Goal: Navigation & Orientation: Find specific page/section

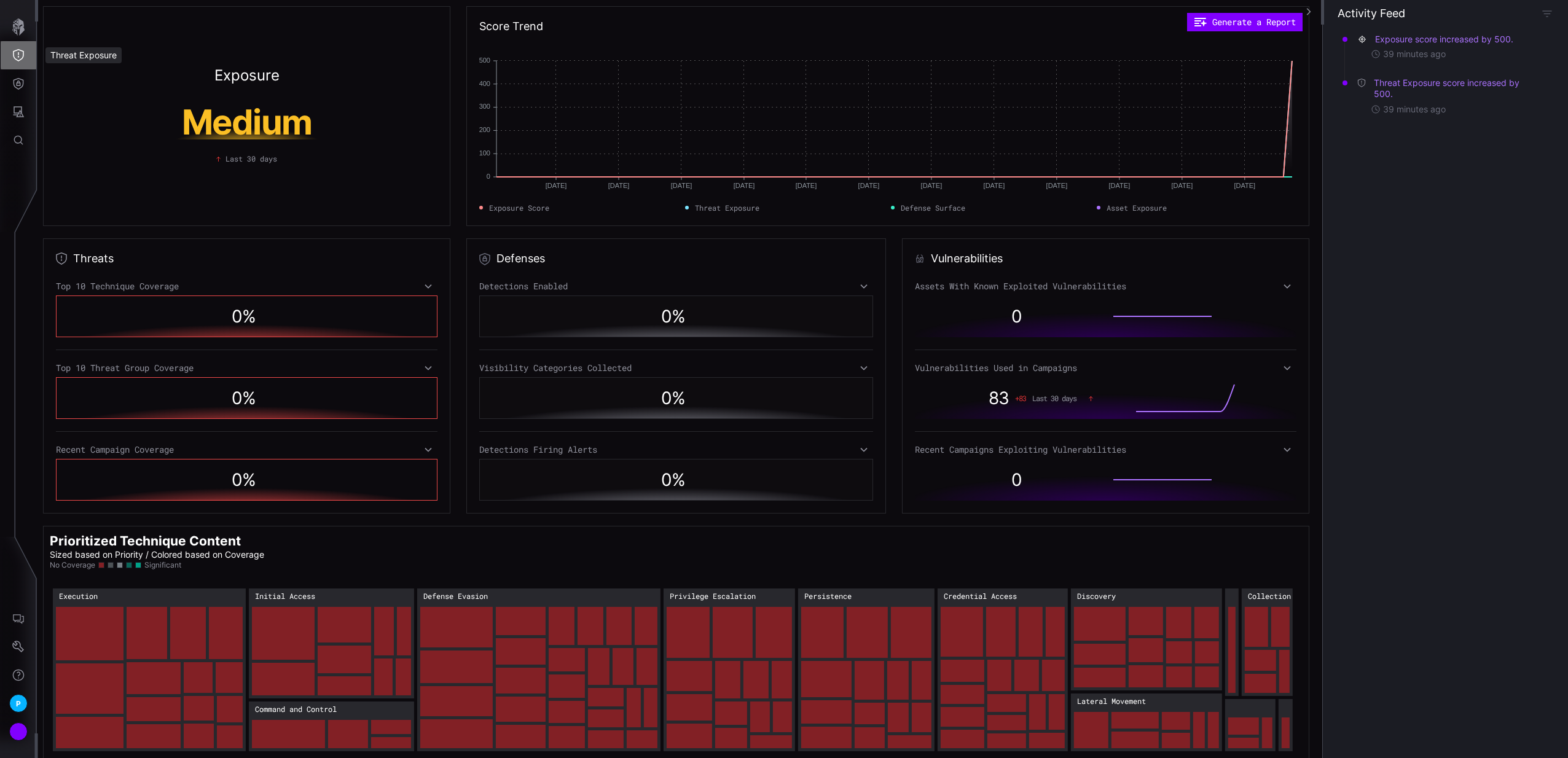
click at [32, 49] on button "Threat Exposure" at bounding box center [18, 55] width 36 height 28
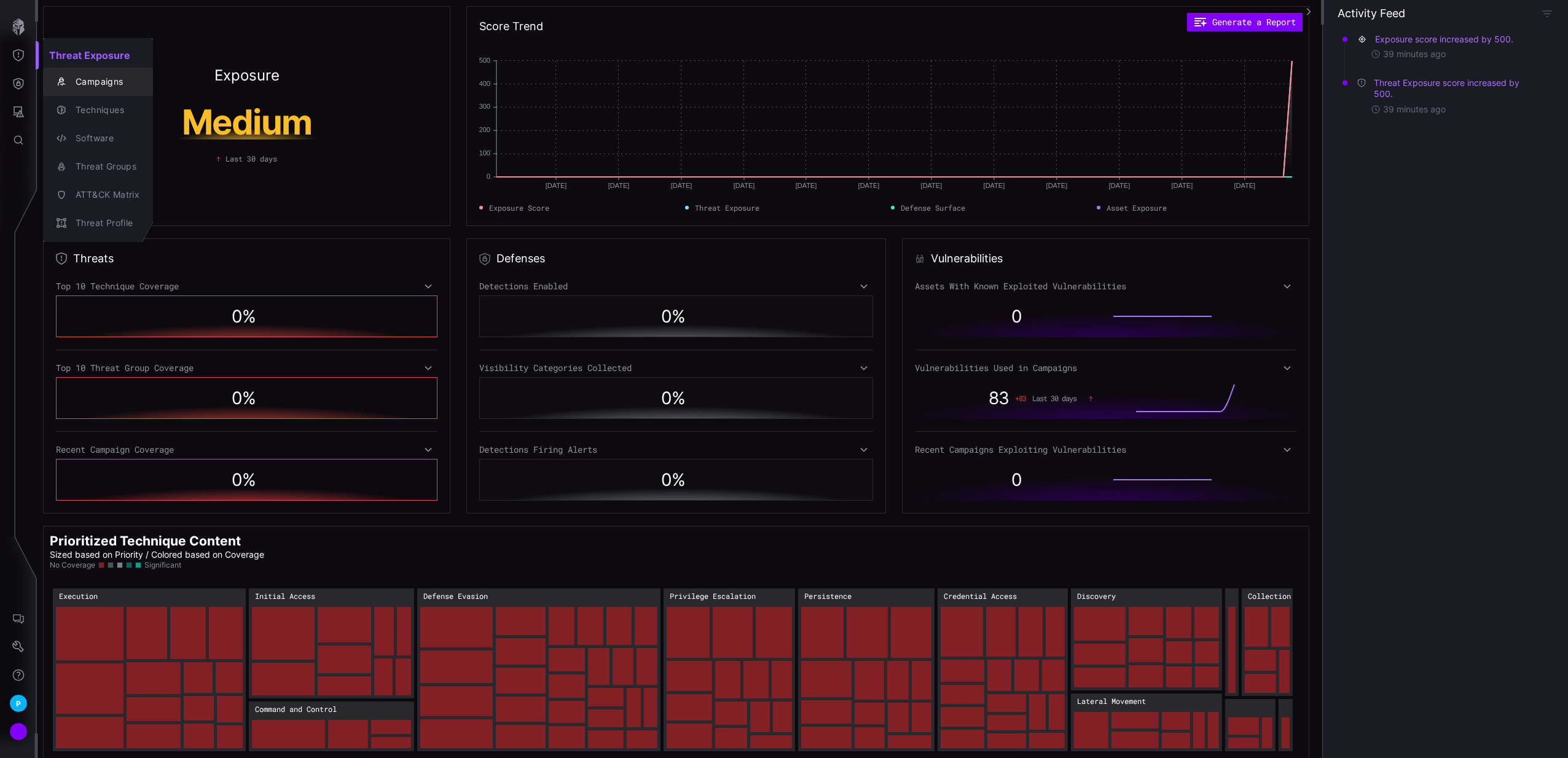
click at [54, 77] on div "Campaigns" at bounding box center [98, 82] width 100 height 17
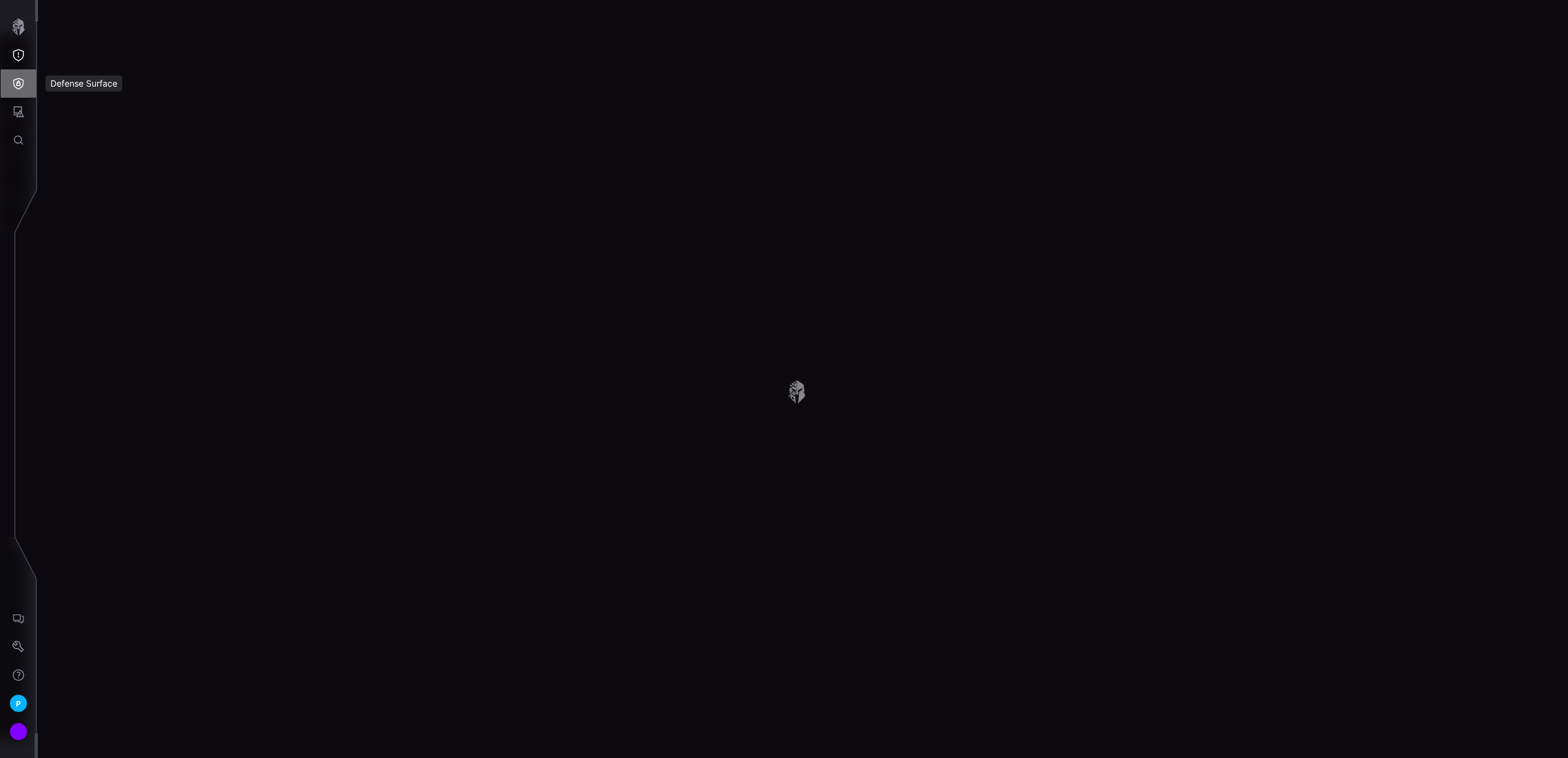
click at [21, 81] on icon "Defense Surface" at bounding box center [18, 83] width 12 height 12
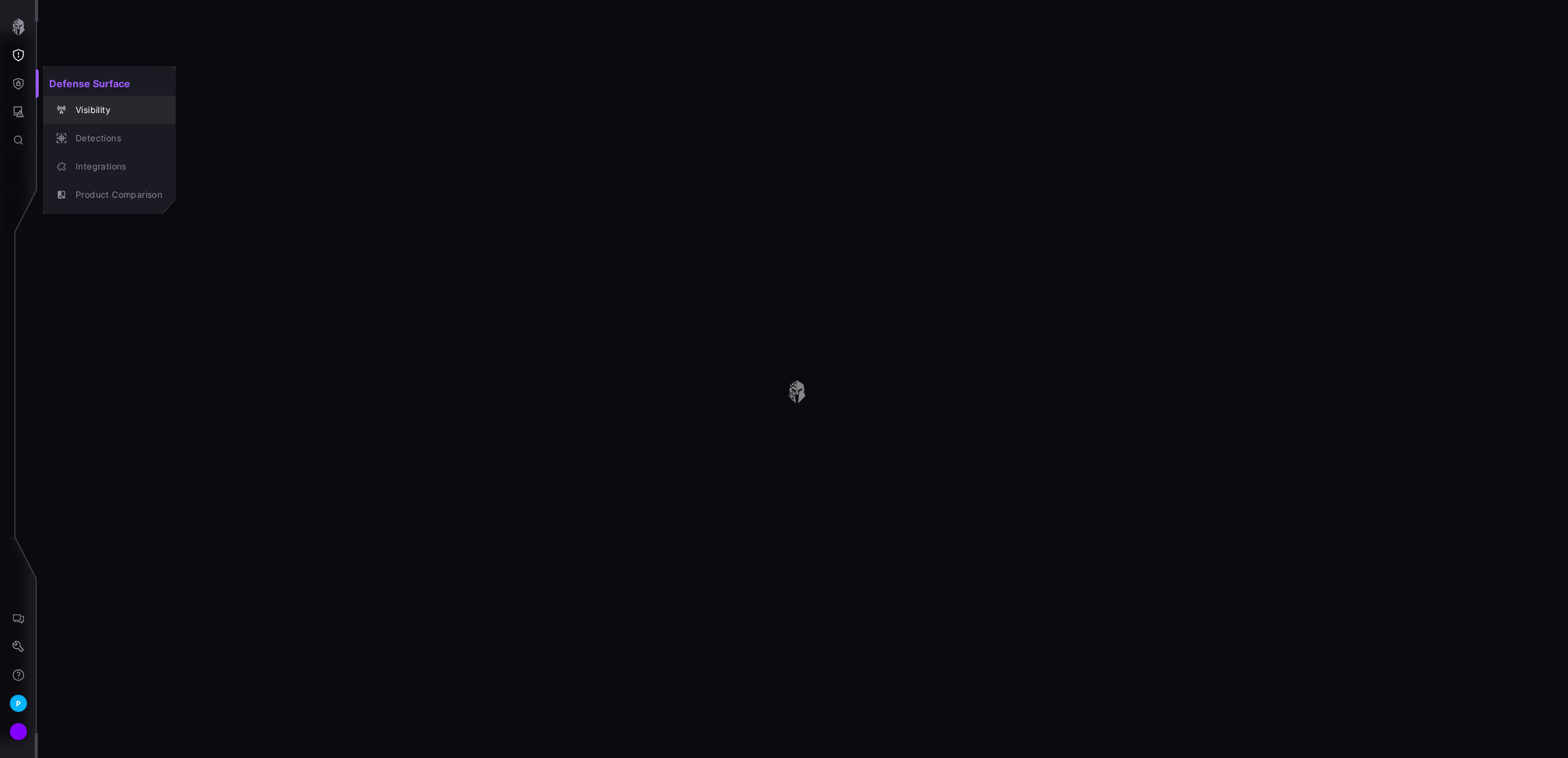
click at [78, 106] on div "Visibility" at bounding box center [116, 110] width 93 height 15
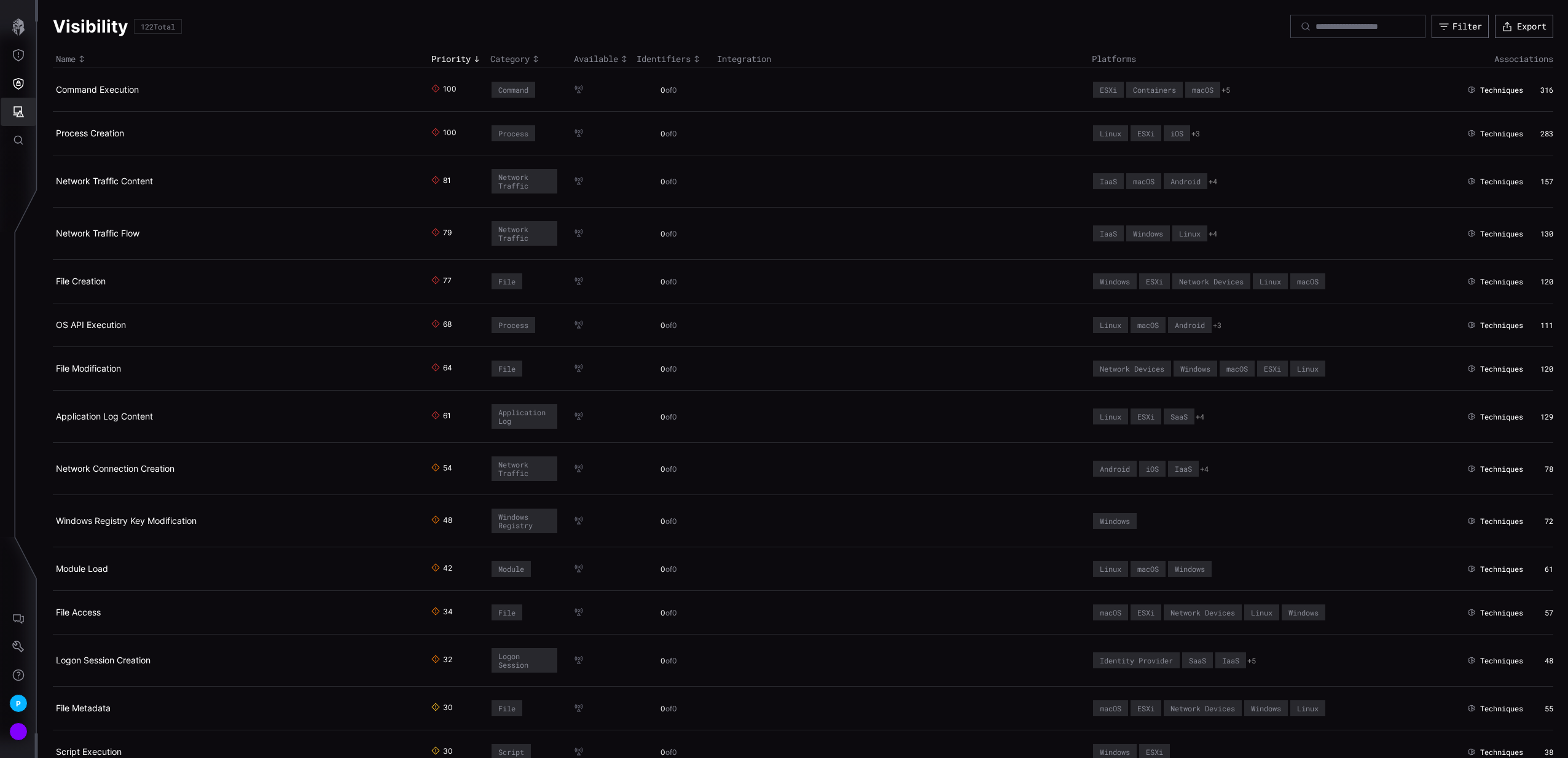
click at [17, 108] on icon "Attack Surface" at bounding box center [18, 112] width 12 height 12
click at [84, 139] on div "Vulnerabilities" at bounding box center [102, 138] width 65 height 15
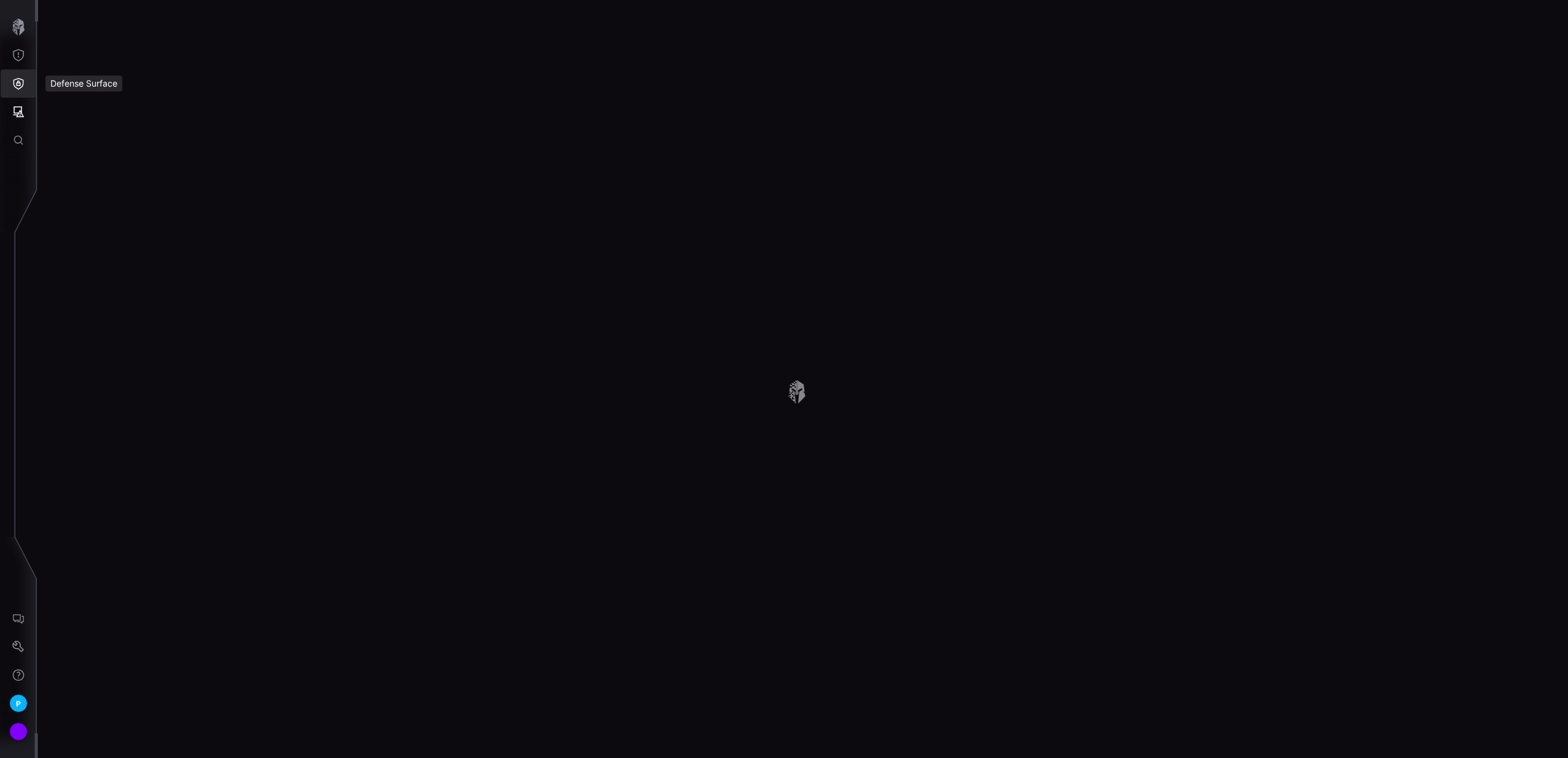
click at [24, 83] on icon "Defense Surface" at bounding box center [18, 83] width 12 height 12
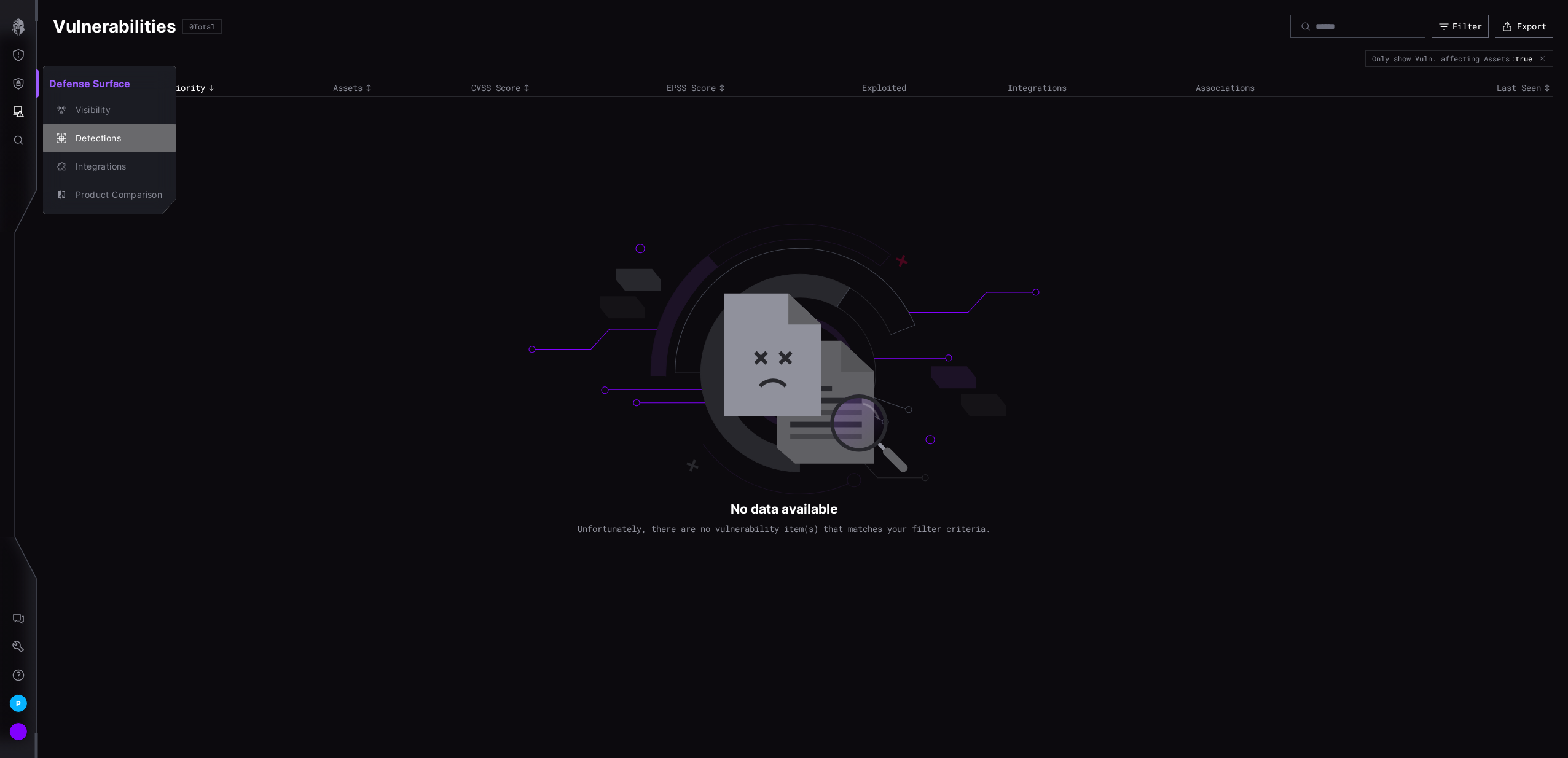
click at [102, 134] on div "Detections" at bounding box center [116, 138] width 93 height 15
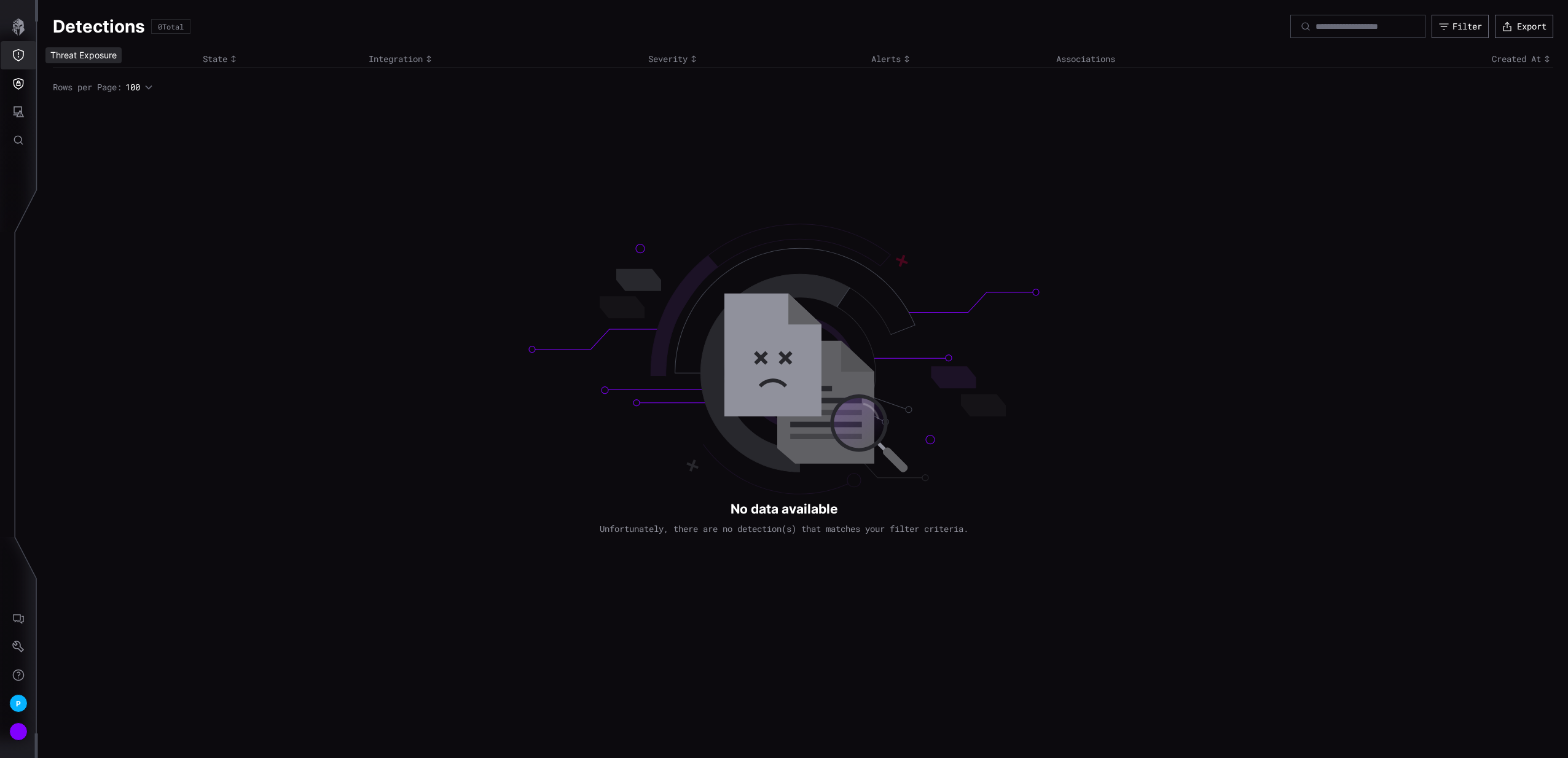
click at [13, 61] on button "Threat Exposure" at bounding box center [18, 55] width 36 height 28
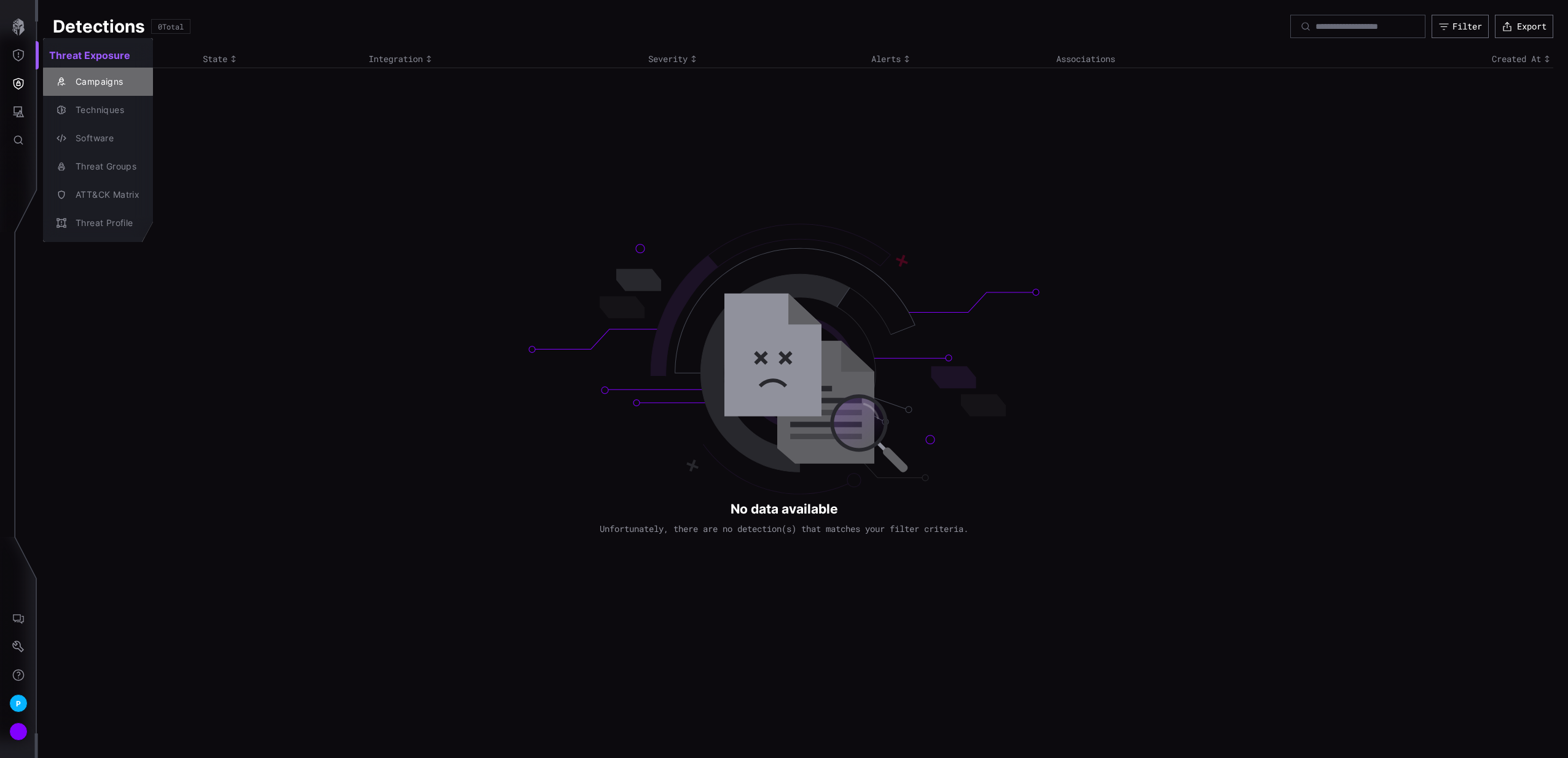
click at [67, 85] on div "button" at bounding box center [63, 82] width 13 height 10
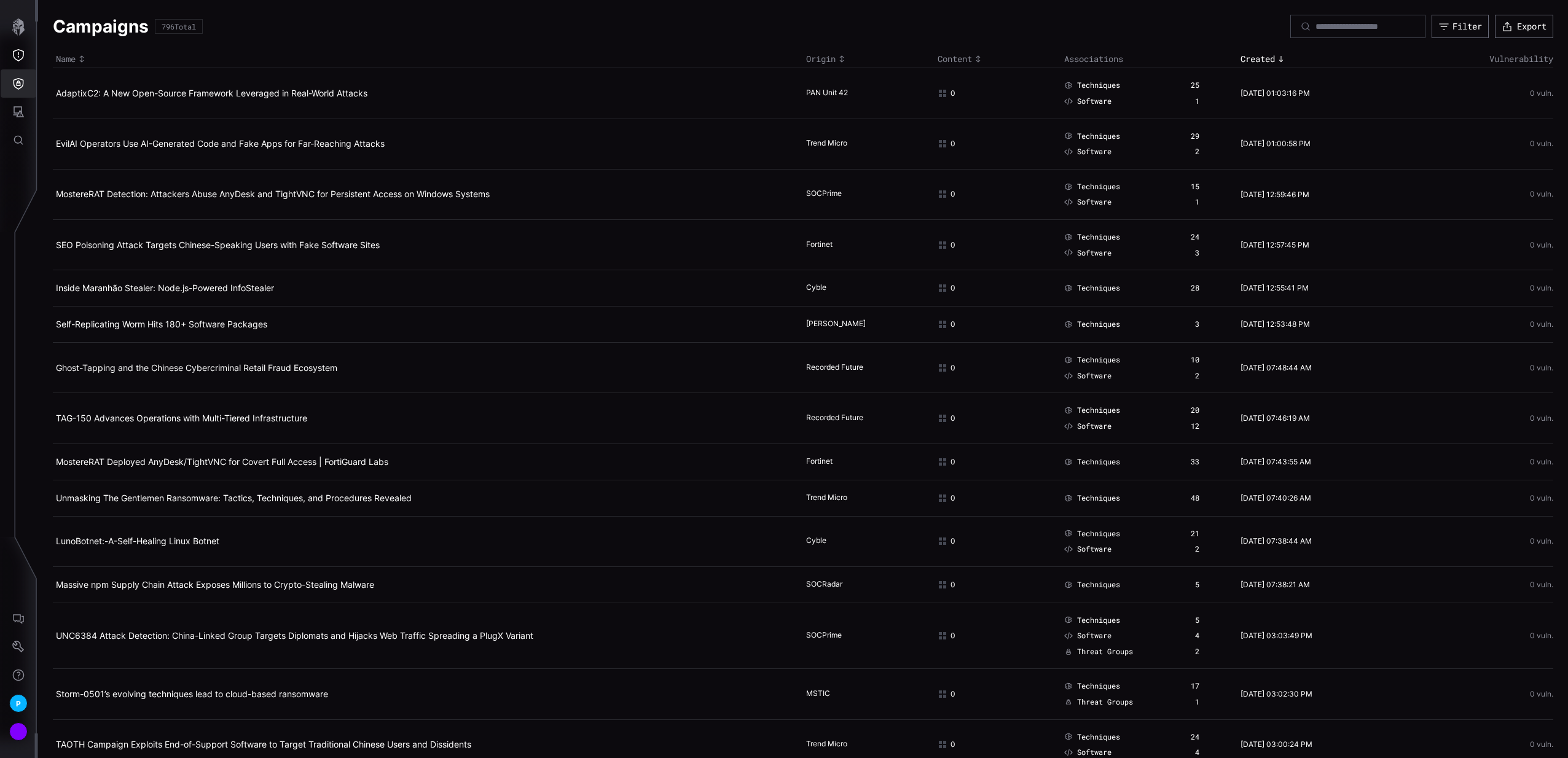
click at [23, 82] on icon "Defense Surface" at bounding box center [18, 83] width 12 height 12
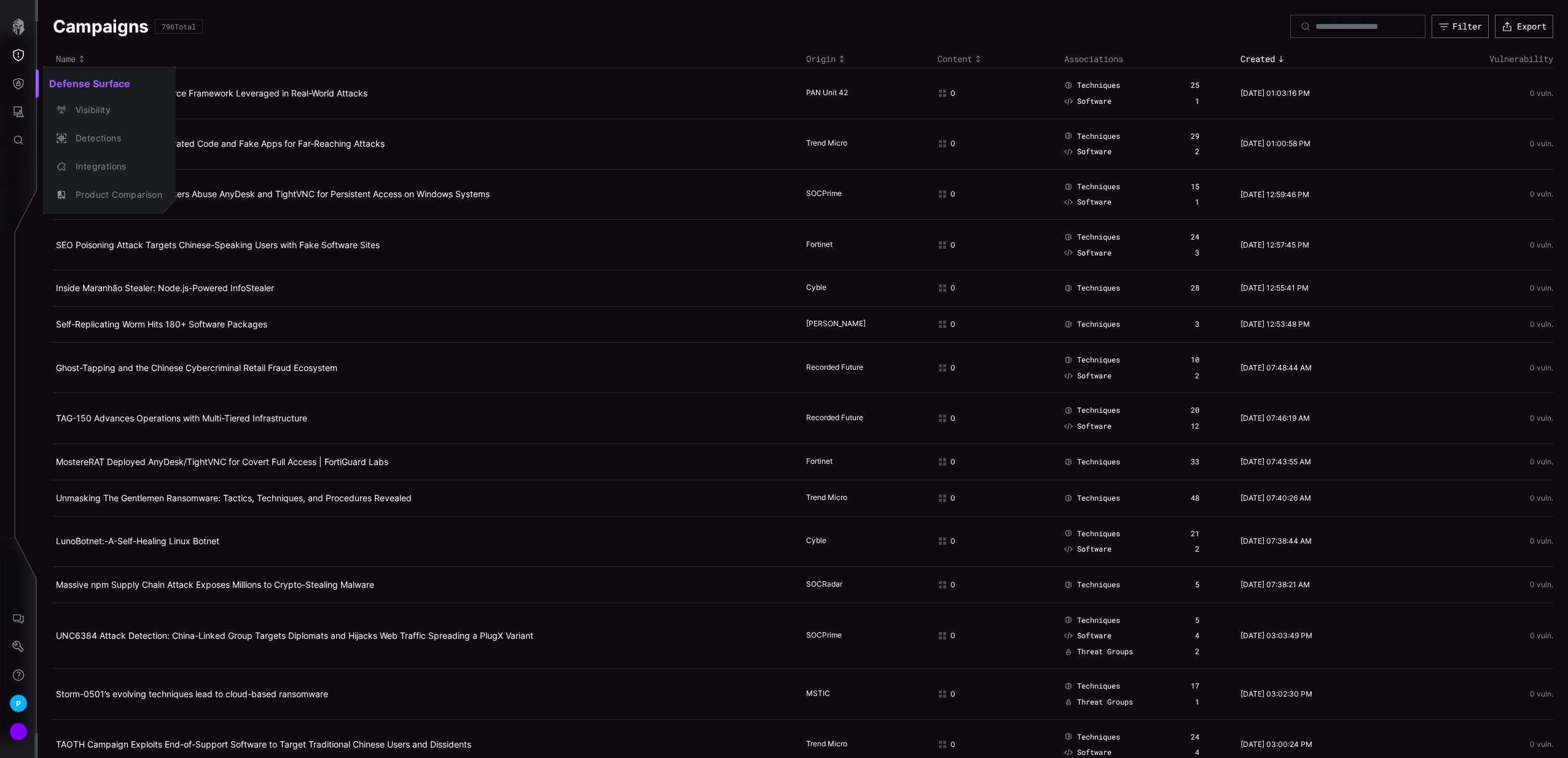
click at [63, 94] on h2 "Defense Surface" at bounding box center [109, 83] width 133 height 25
click at [76, 103] on div "Visibility" at bounding box center [116, 110] width 93 height 15
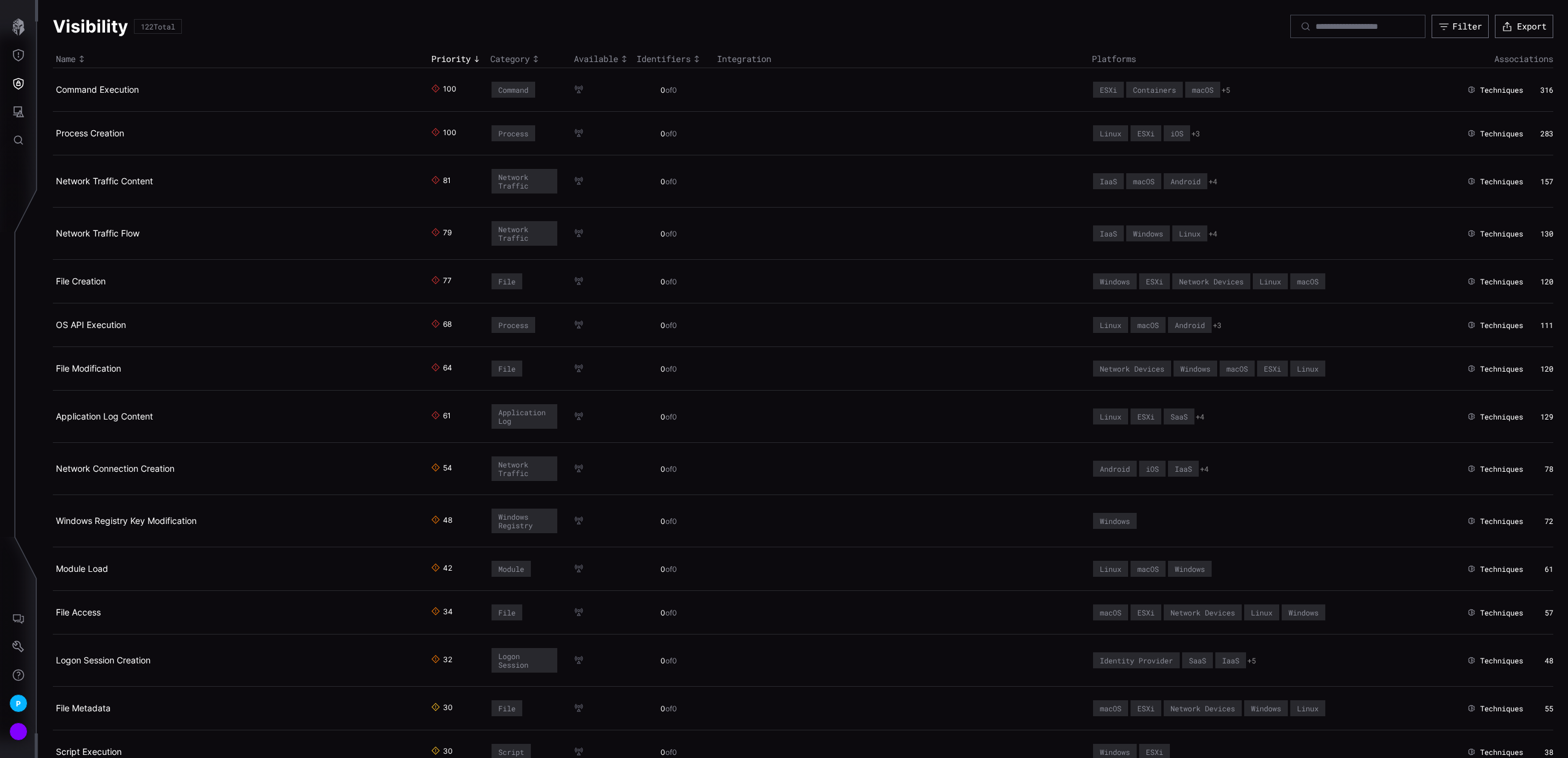
click at [36, 104] on span "Attack Surface" at bounding box center [19, 112] width 38 height 28
click at [26, 106] on button "Attack Surface" at bounding box center [18, 112] width 36 height 28
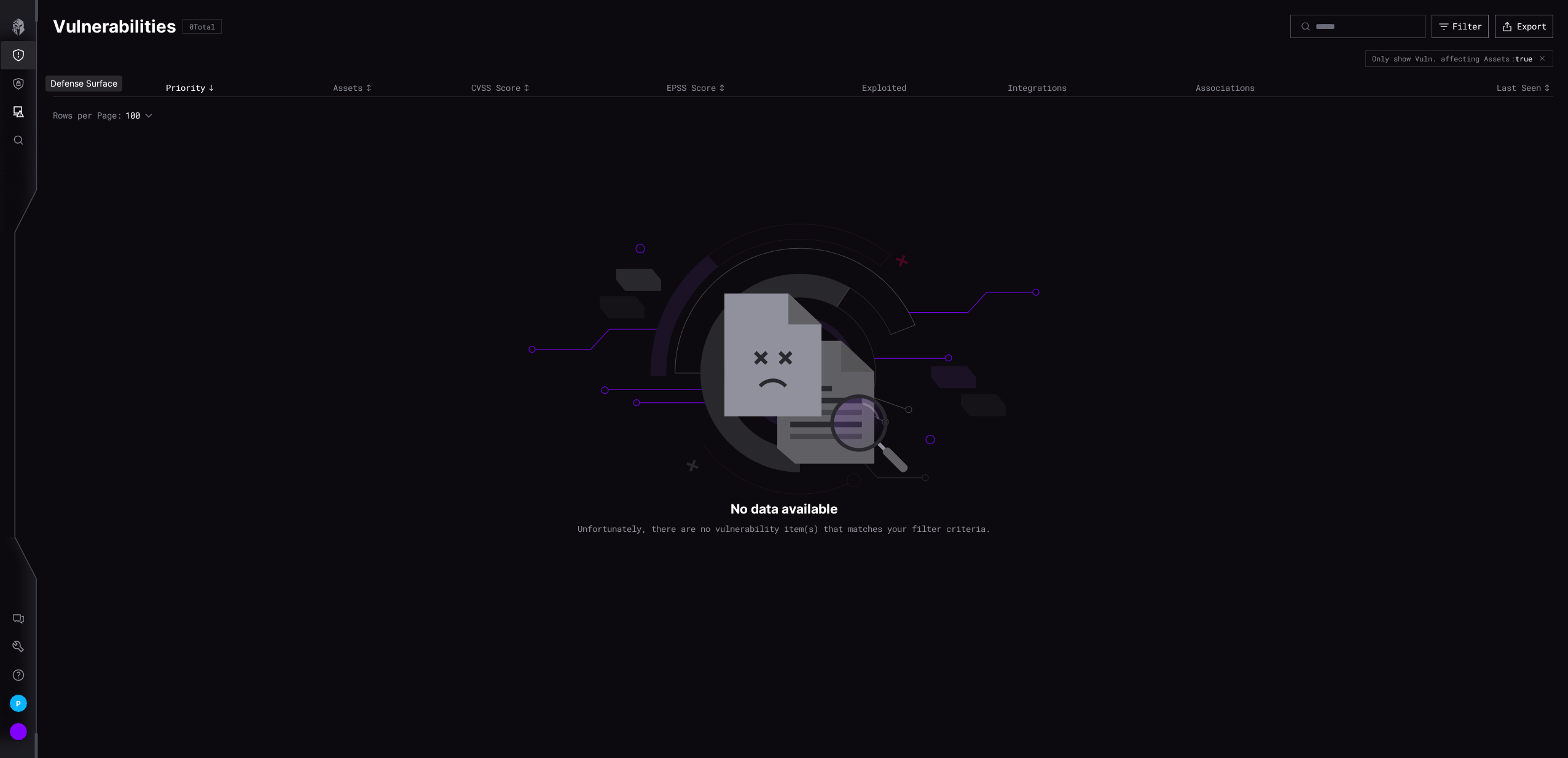
click at [30, 57] on button "Threat Exposure" at bounding box center [18, 55] width 36 height 28
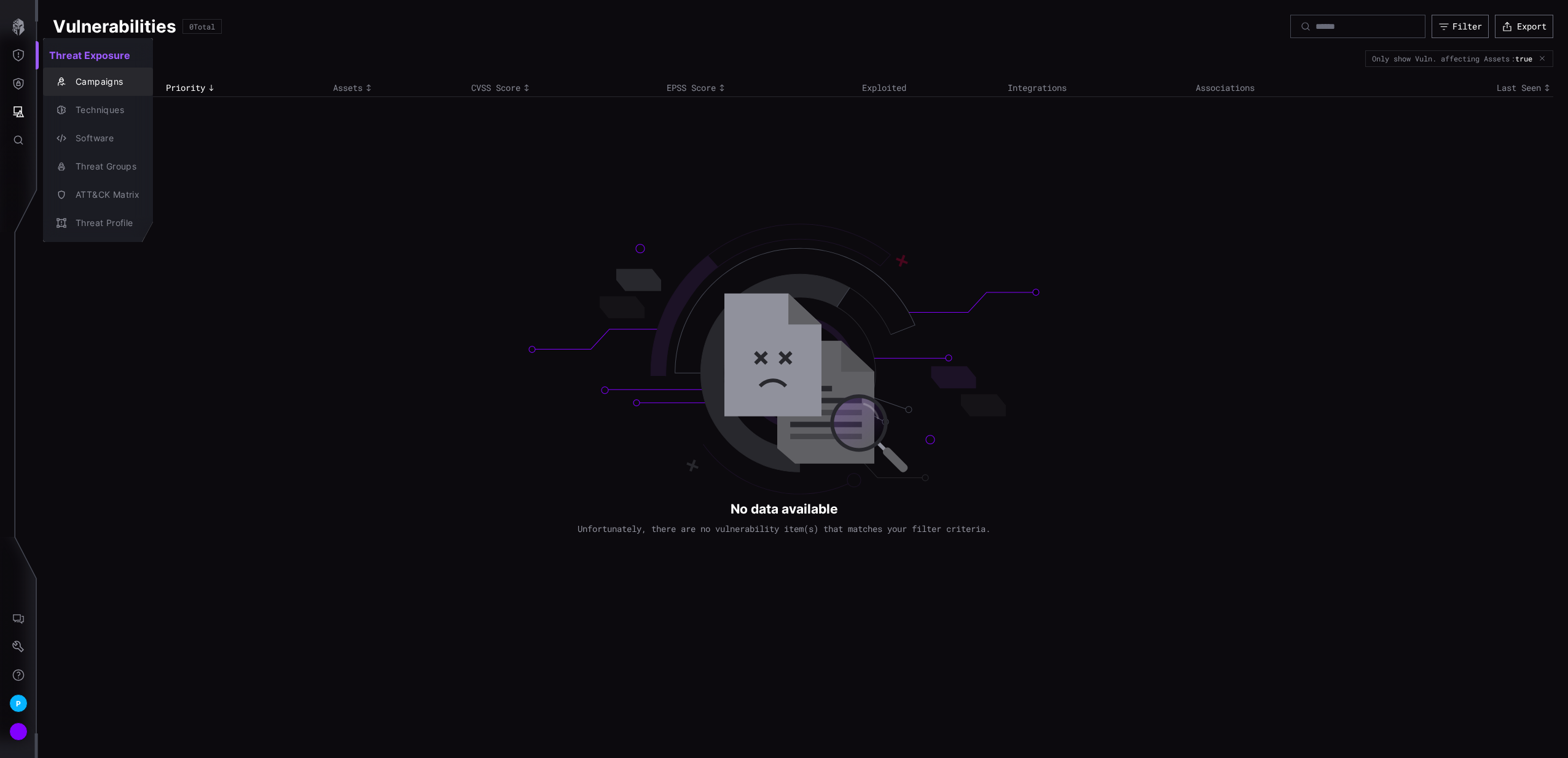
click at [93, 89] on div "Campaigns" at bounding box center [98, 82] width 100 height 17
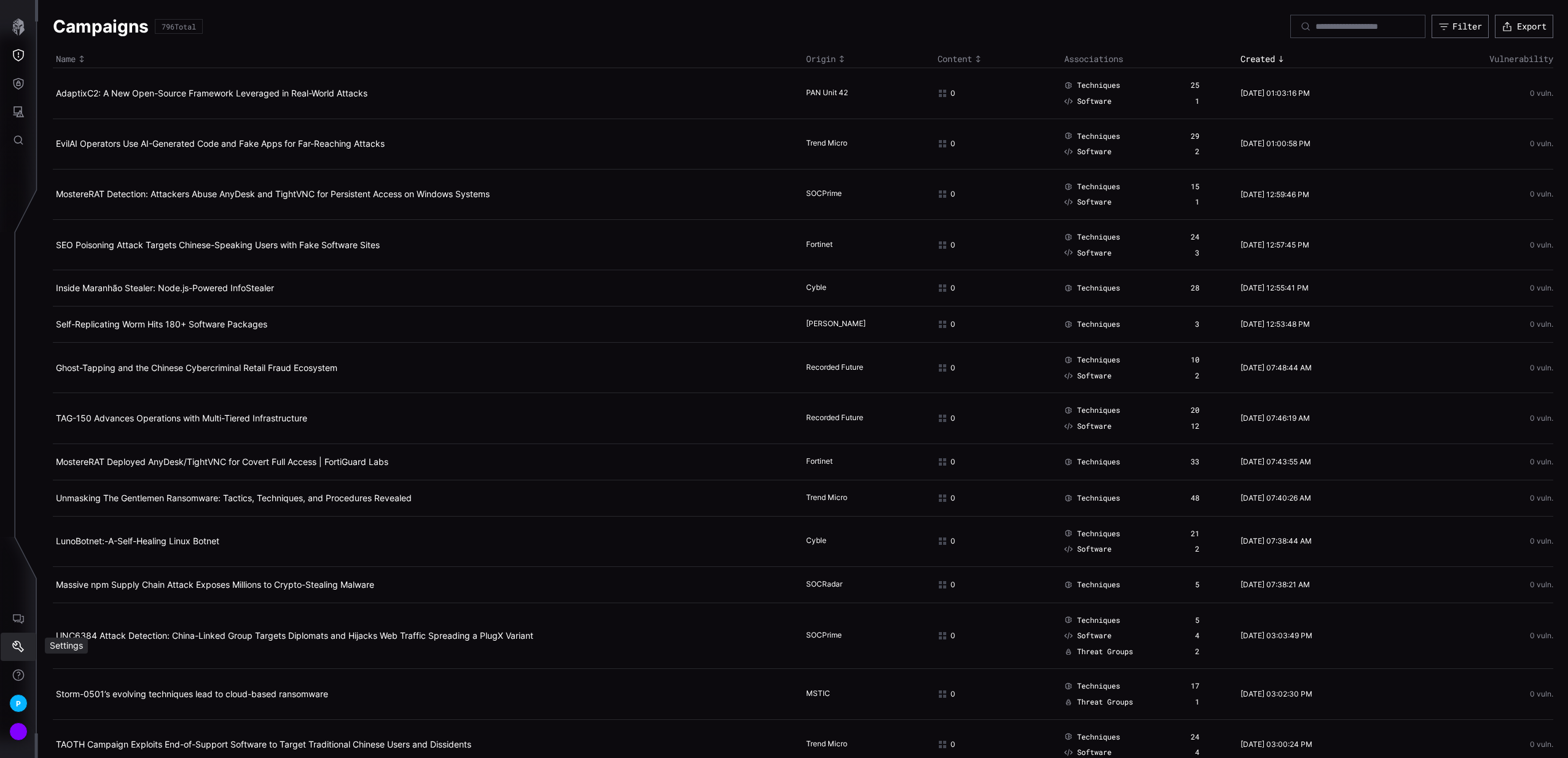
click at [22, 640] on icon "Settings" at bounding box center [18, 646] width 12 height 12
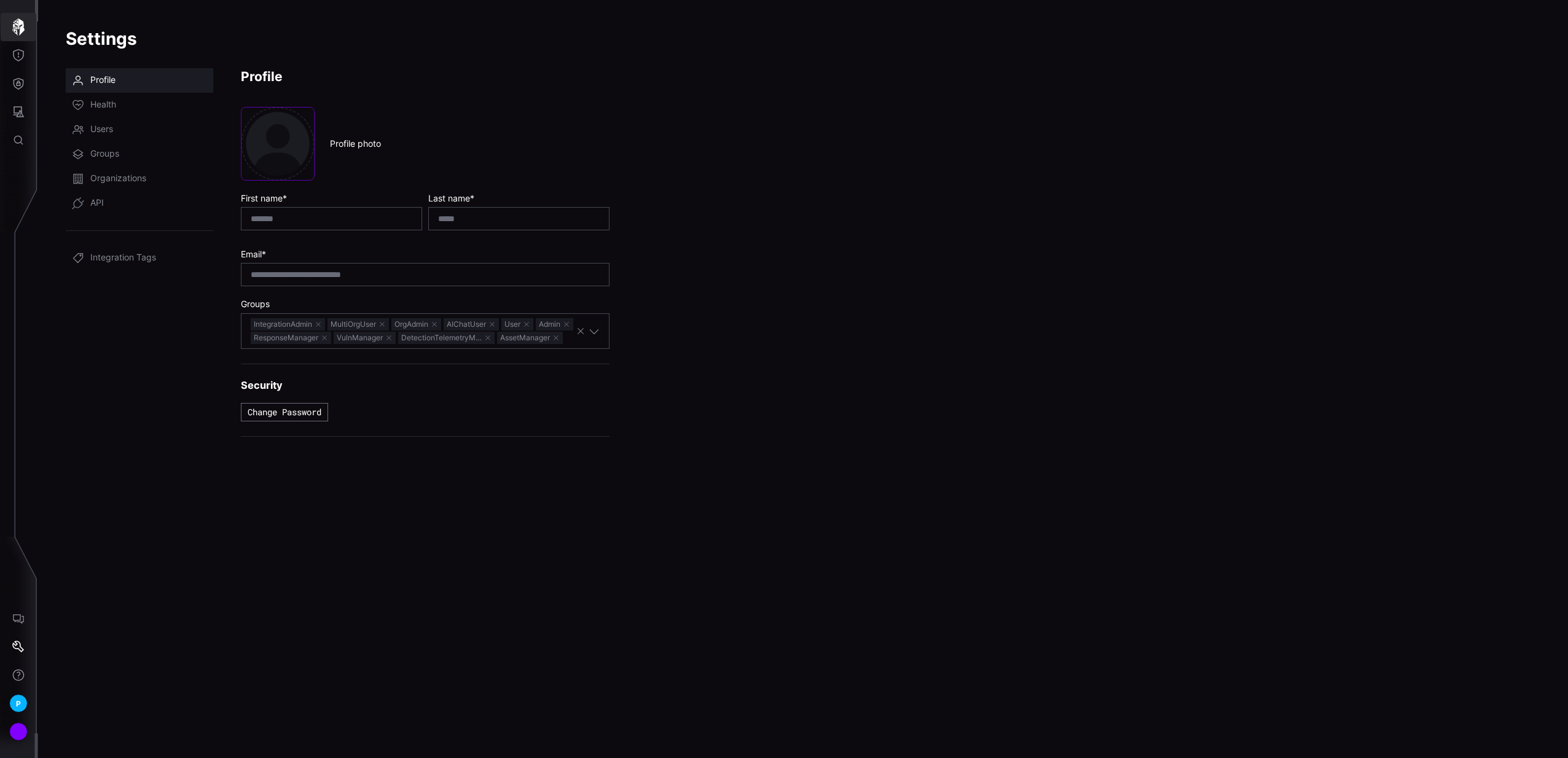
click at [12, 24] on icon "button" at bounding box center [19, 27] width 17 height 17
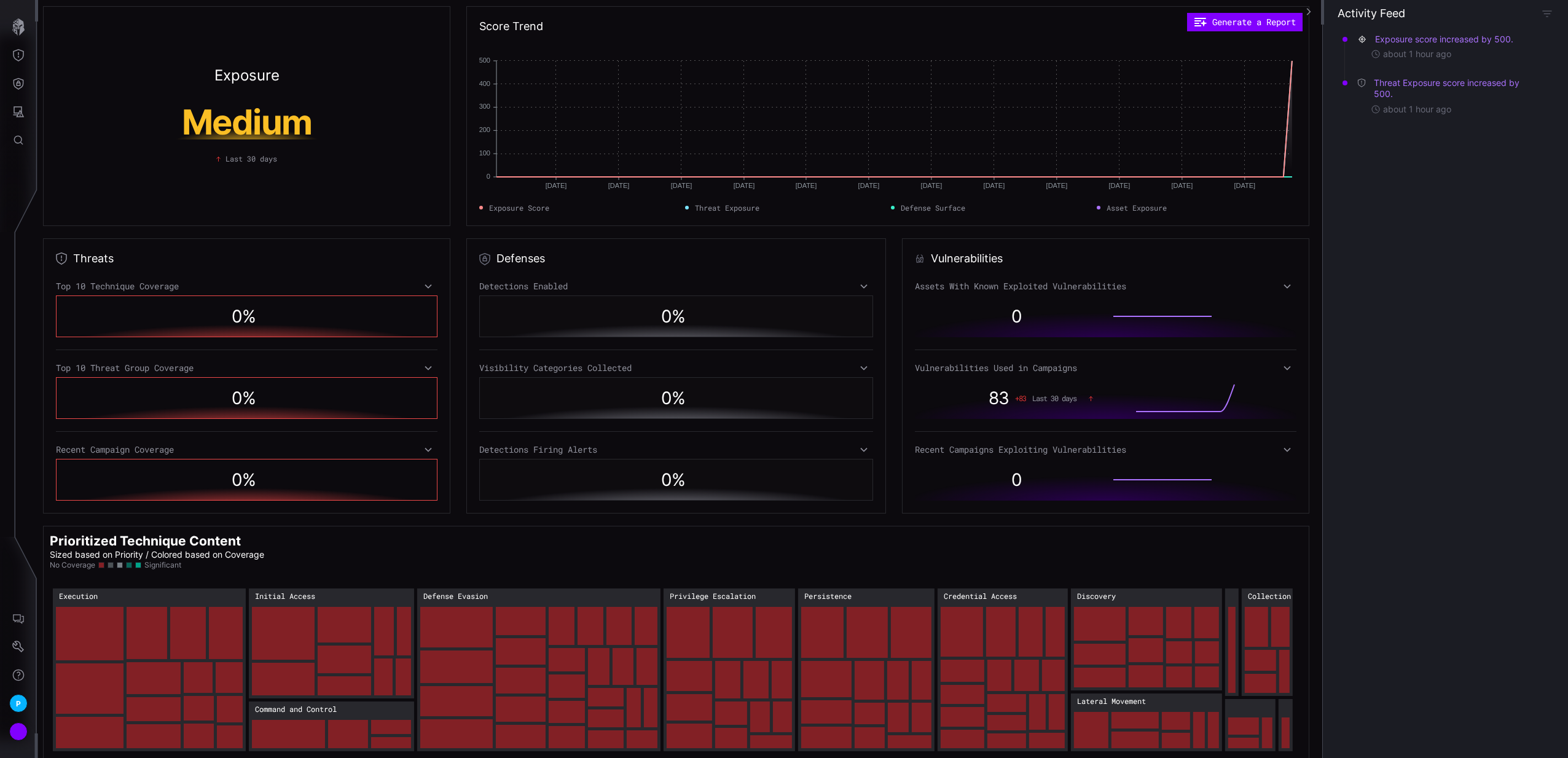
click at [1269, 279] on div "Vulnerabilities Assets With Known Exploited Vulnerabilities 0 Vulnerabilities U…" at bounding box center [1105, 376] width 407 height 275
click at [1275, 283] on div "Assets With Known Exploited Vulnerabilities" at bounding box center [1106, 286] width 382 height 11
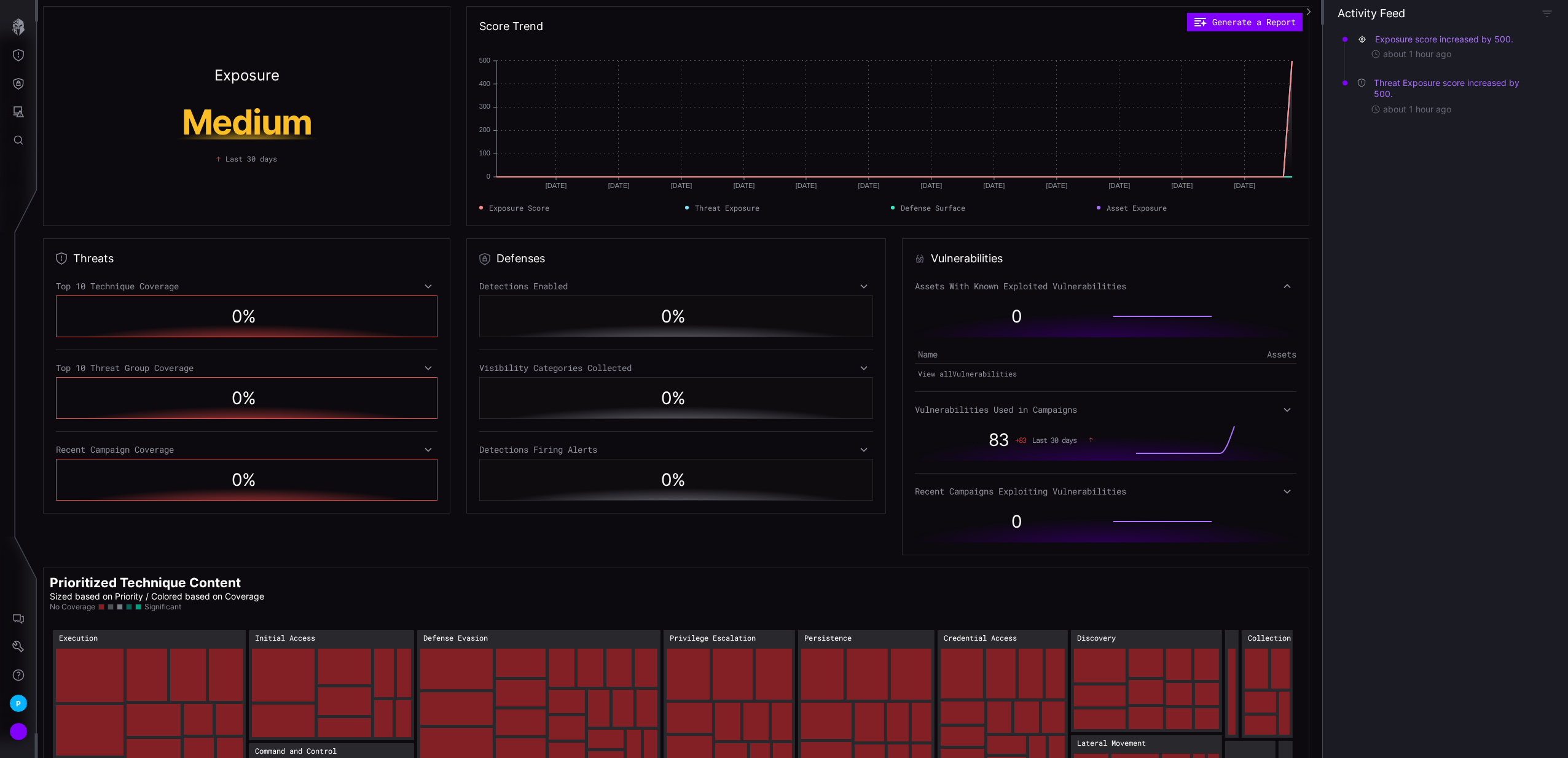
click at [1275, 283] on div "Assets With Known Exploited Vulnerabilities" at bounding box center [1106, 286] width 382 height 11
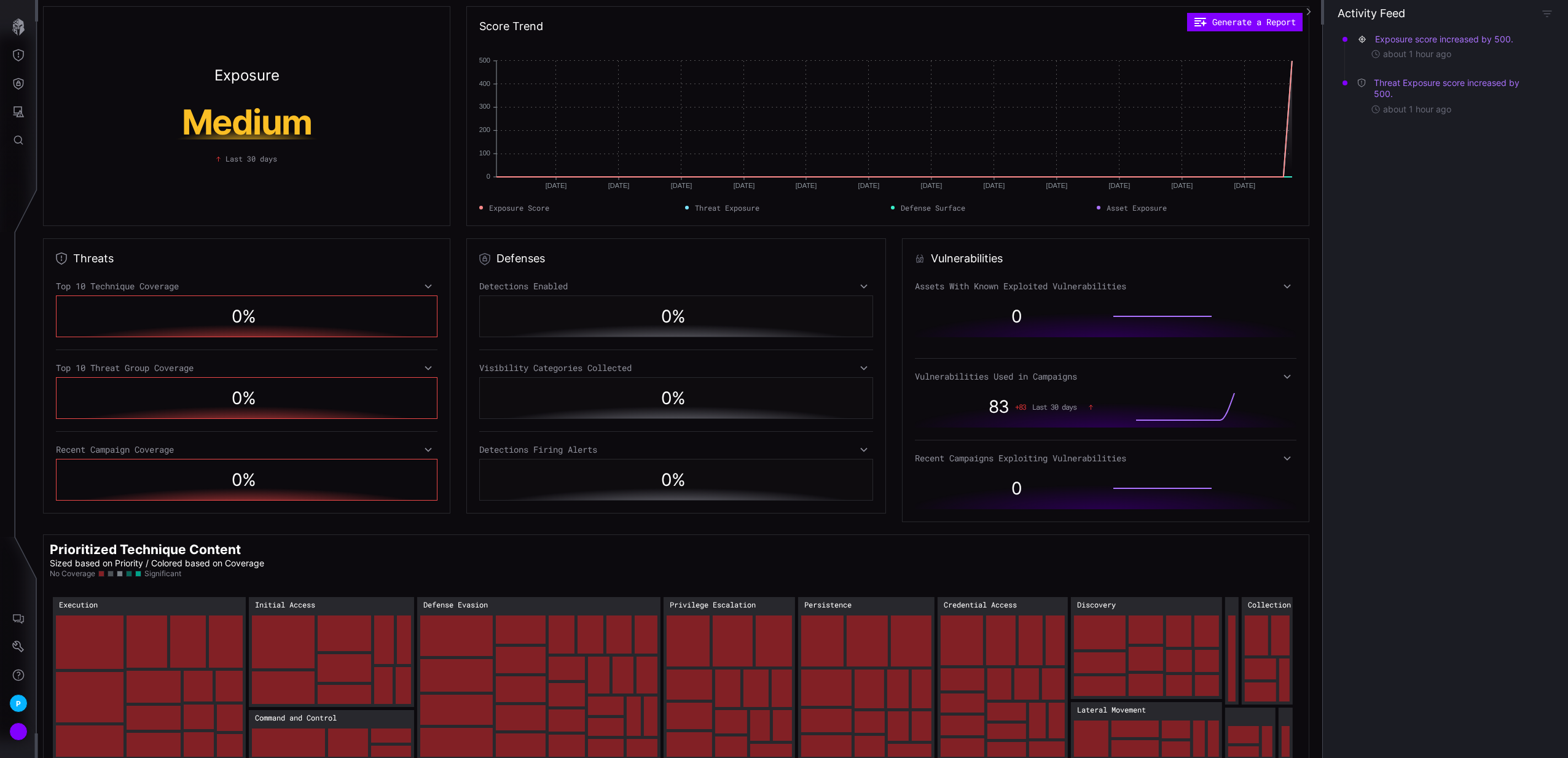
click at [1260, 386] on div "83 + 83 Last 30 days" at bounding box center [1106, 407] width 382 height 42
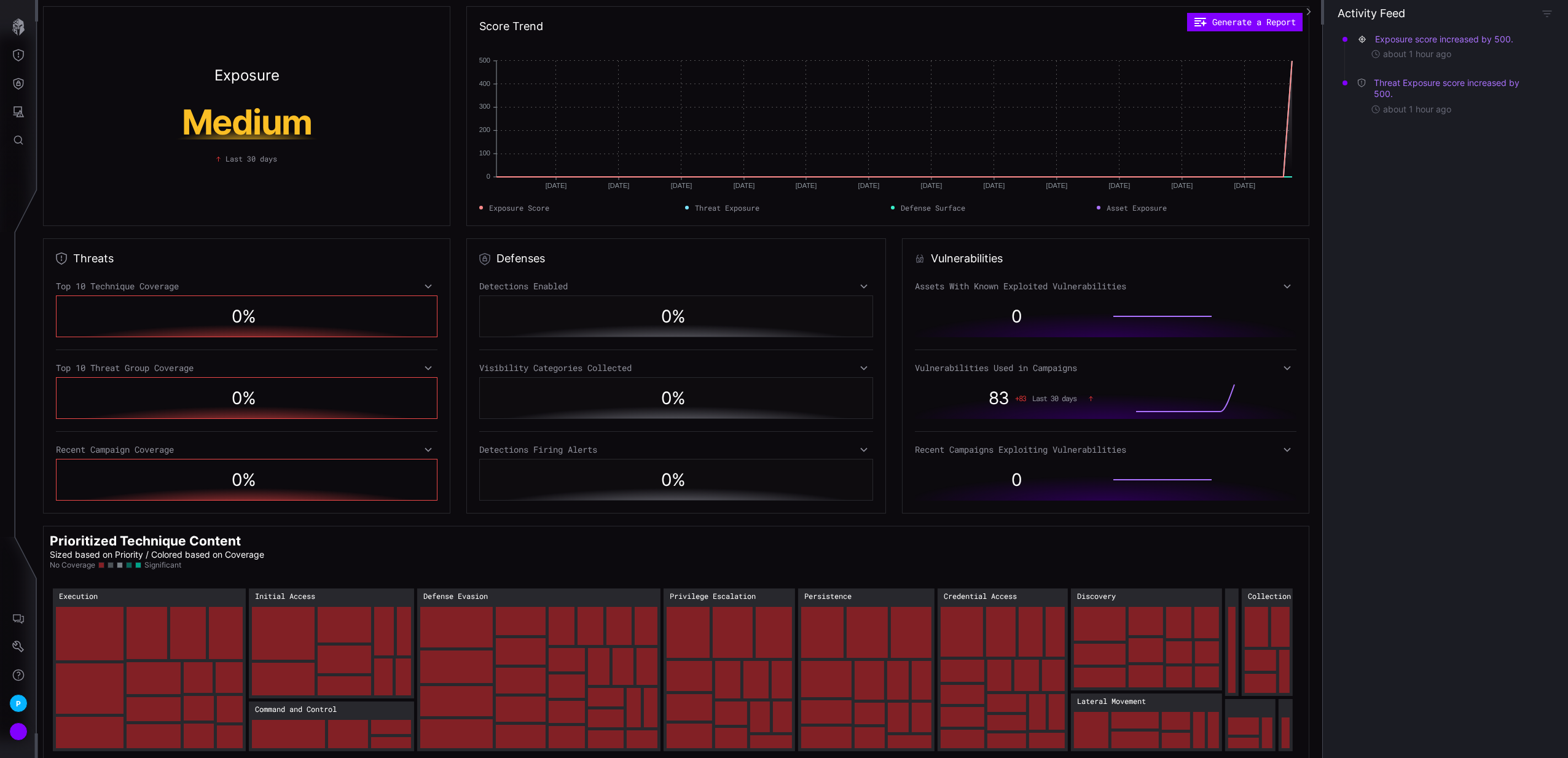
click at [1260, 367] on div "Vulnerabilities Used in Campaigns" at bounding box center [1106, 368] width 382 height 11
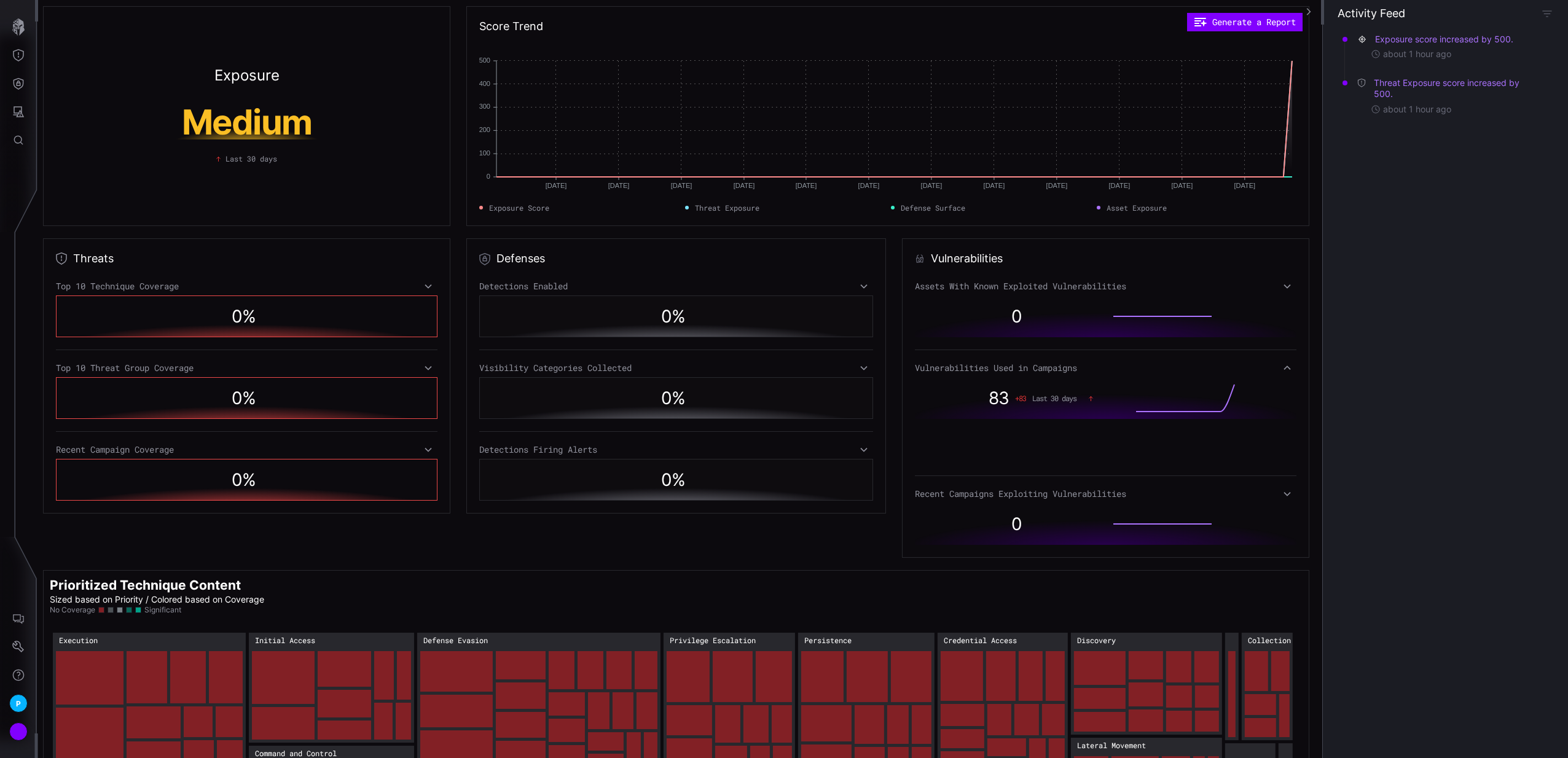
click at [1260, 367] on div "Vulnerabilities Used in Campaigns" at bounding box center [1106, 368] width 382 height 11
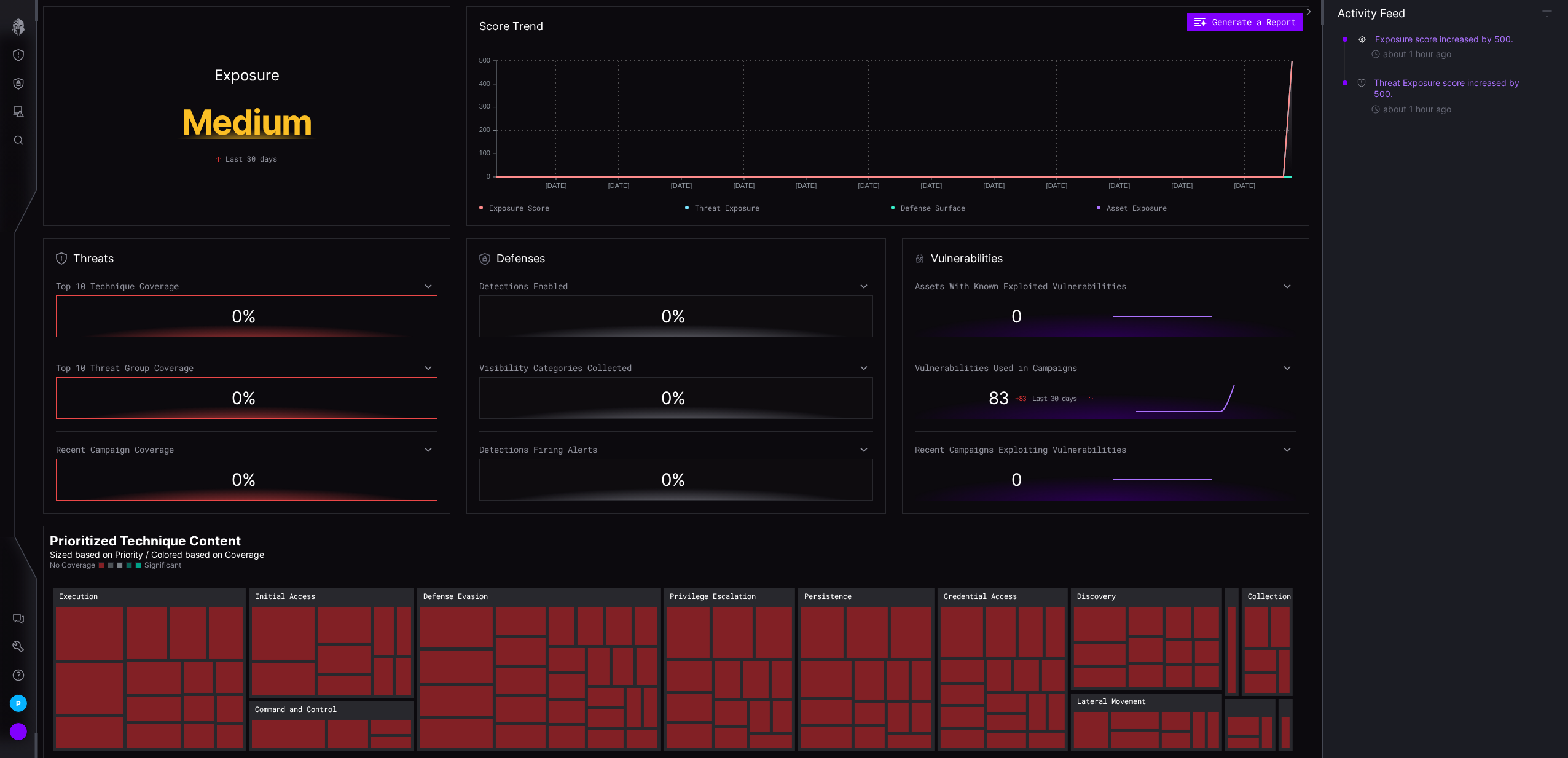
click at [1251, 461] on div "0" at bounding box center [1106, 480] width 382 height 42
click at [1255, 450] on div "Recent Campaigns Exploiting Vulnerabilities" at bounding box center [1106, 449] width 382 height 11
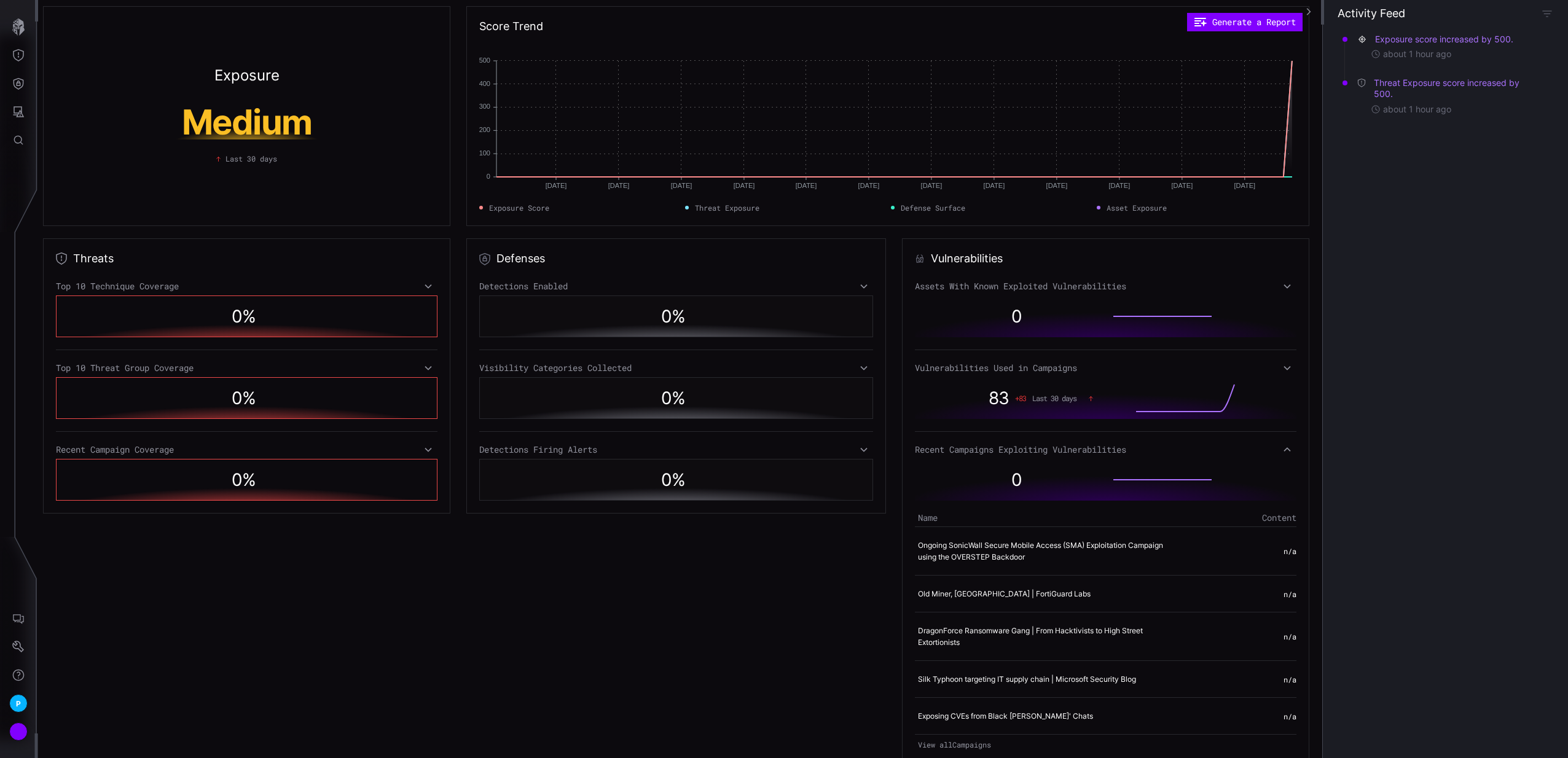
click at [1256, 446] on div "Recent Campaigns Exploiting Vulnerabilities" at bounding box center [1106, 449] width 382 height 11
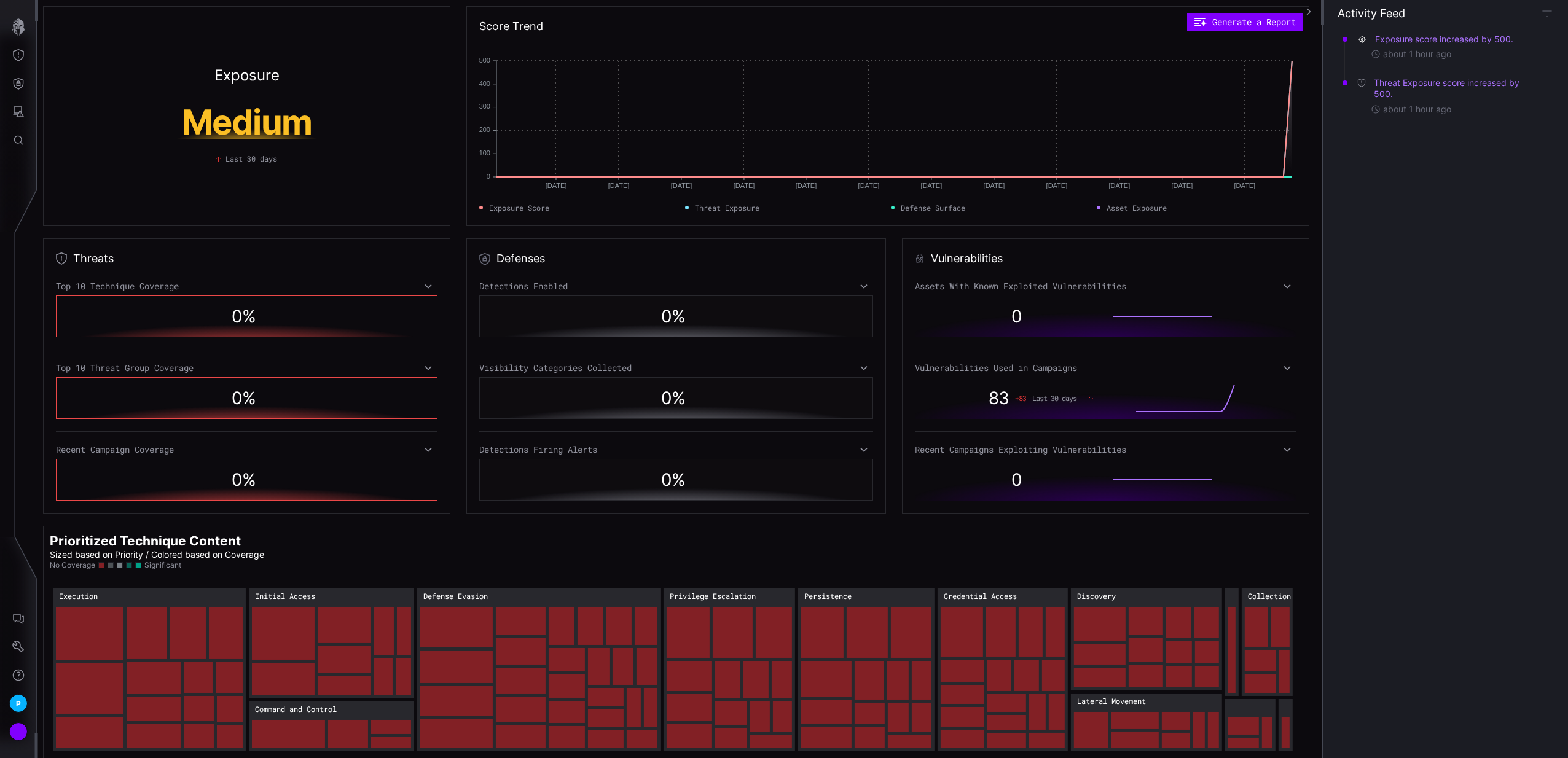
click at [1283, 369] on icon at bounding box center [1287, 368] width 9 height 10
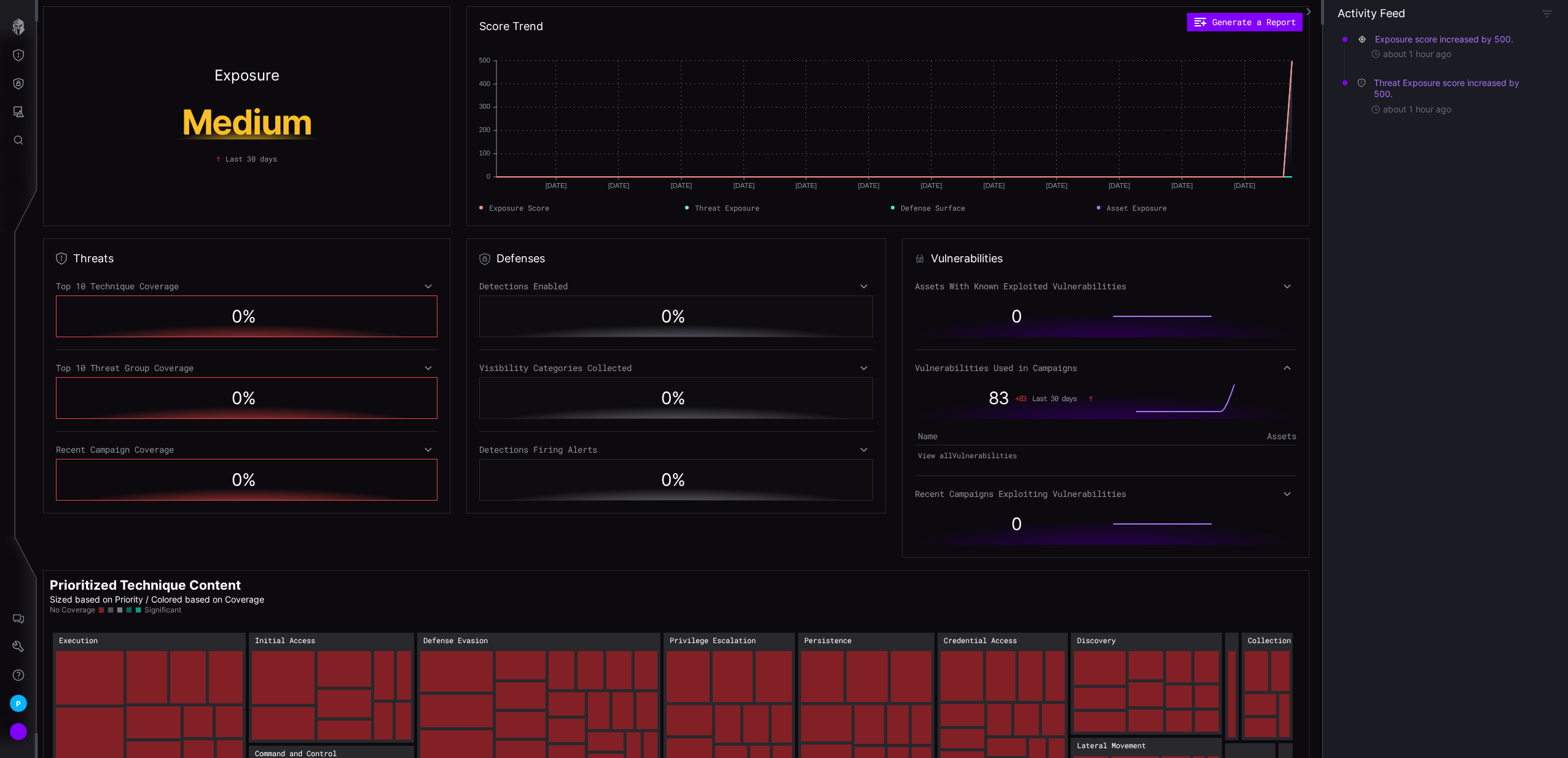
click at [1284, 368] on icon at bounding box center [1286, 368] width 7 height 4
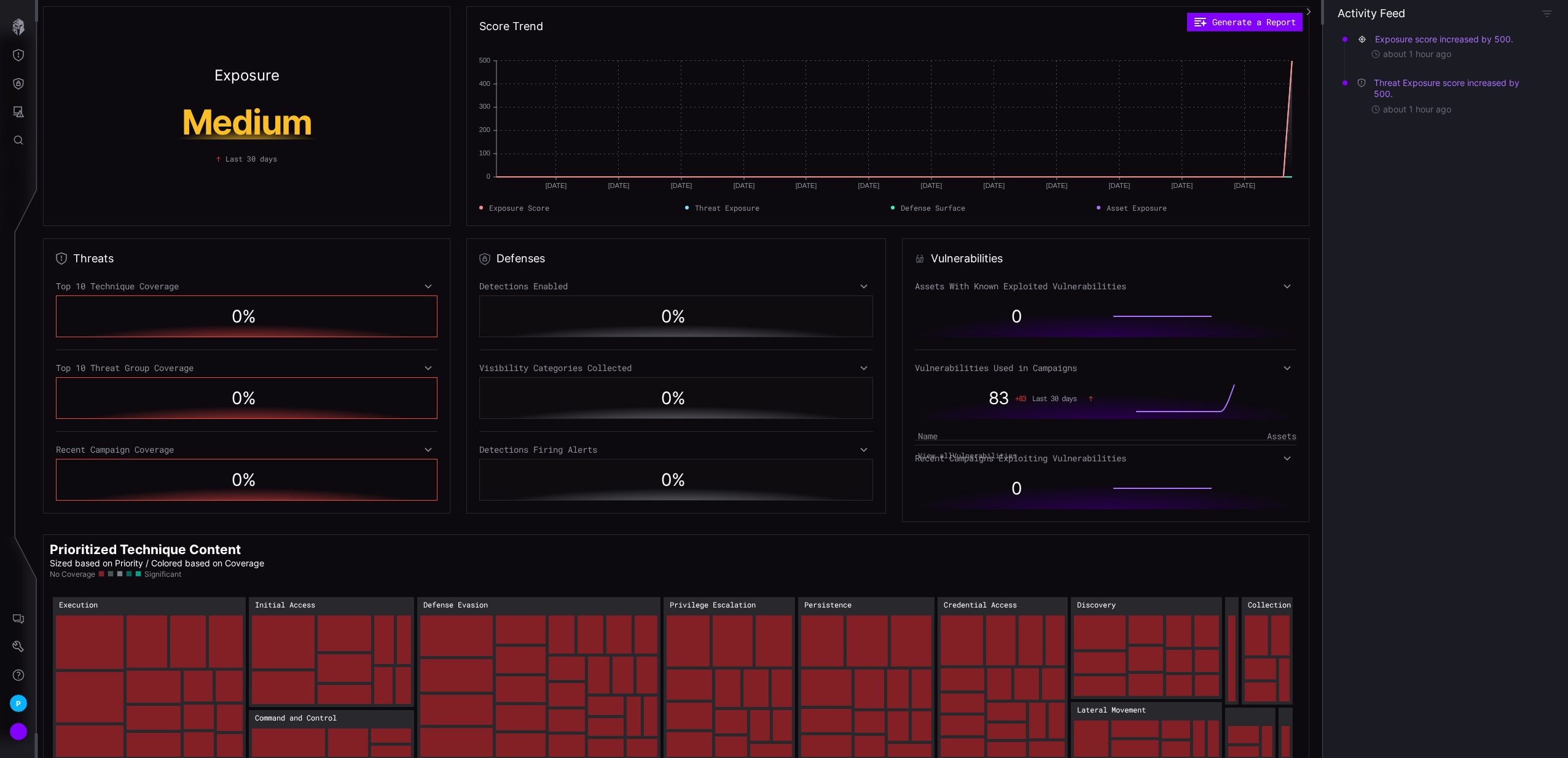
click at [1287, 282] on div "Assets With Known Exploited Vulnerabilities" at bounding box center [1106, 286] width 382 height 11
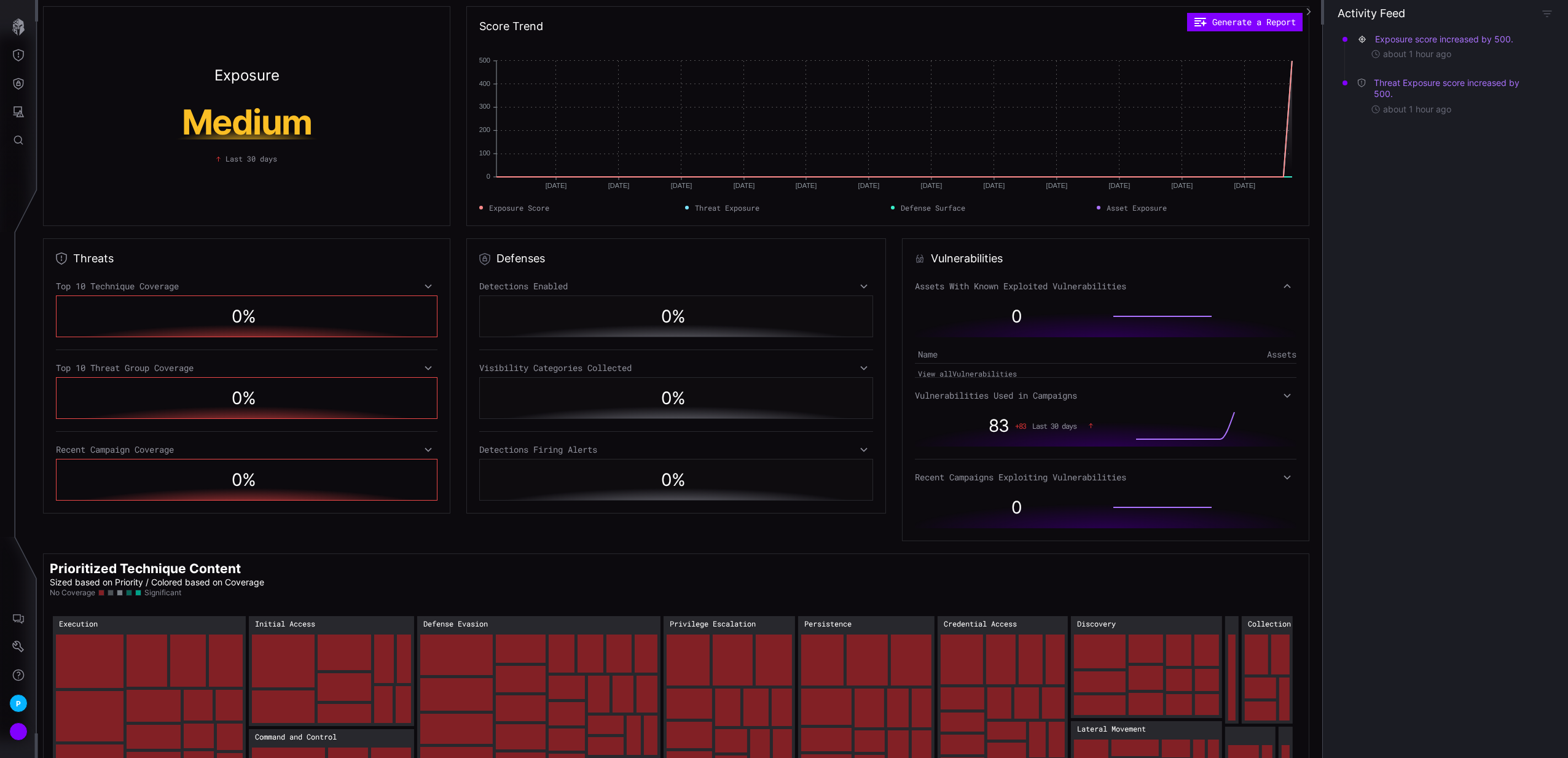
click at [1283, 287] on icon at bounding box center [1287, 287] width 9 height 10
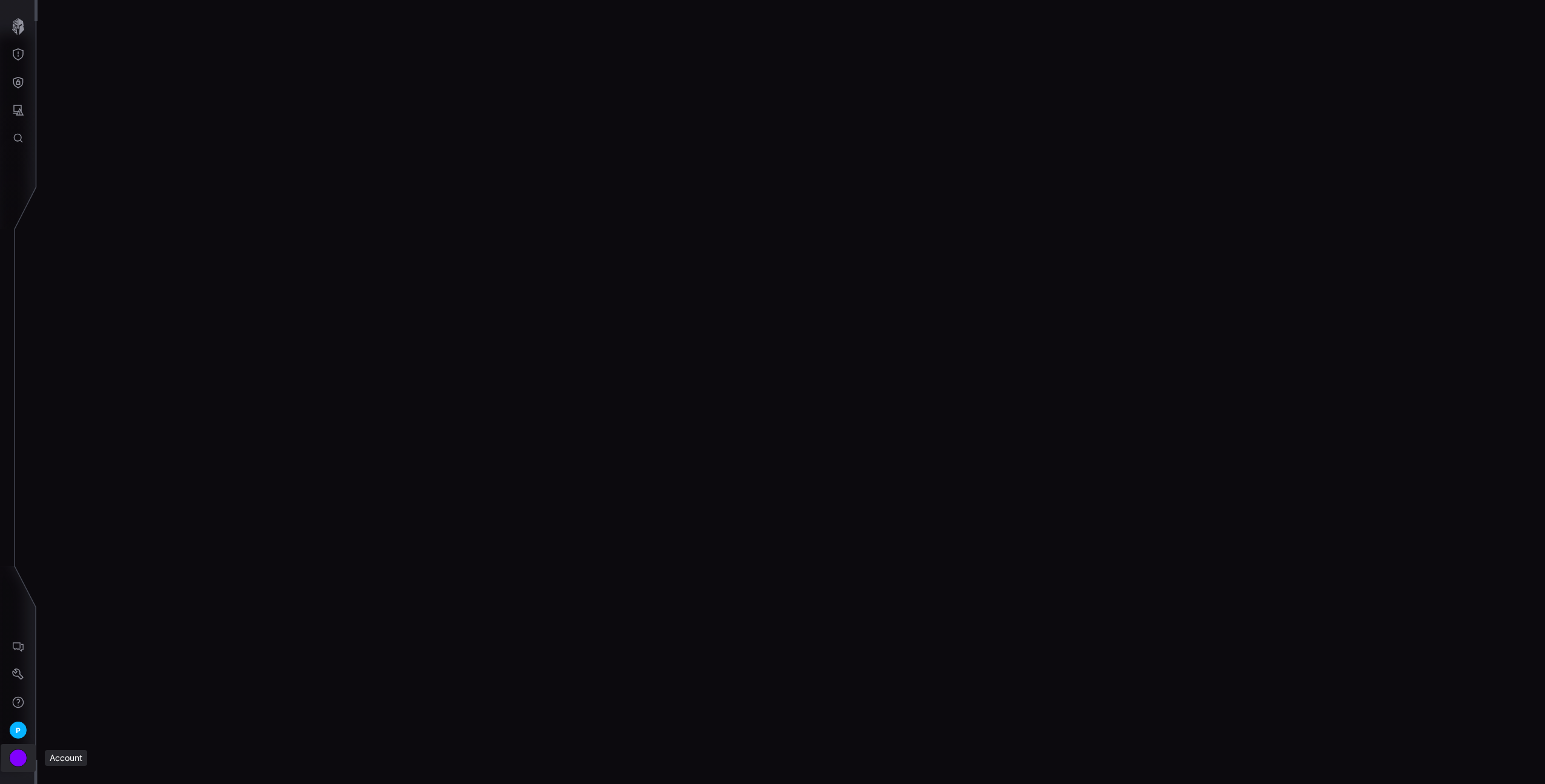
click at [16, 760] on div "Account" at bounding box center [18, 757] width 18 height 18
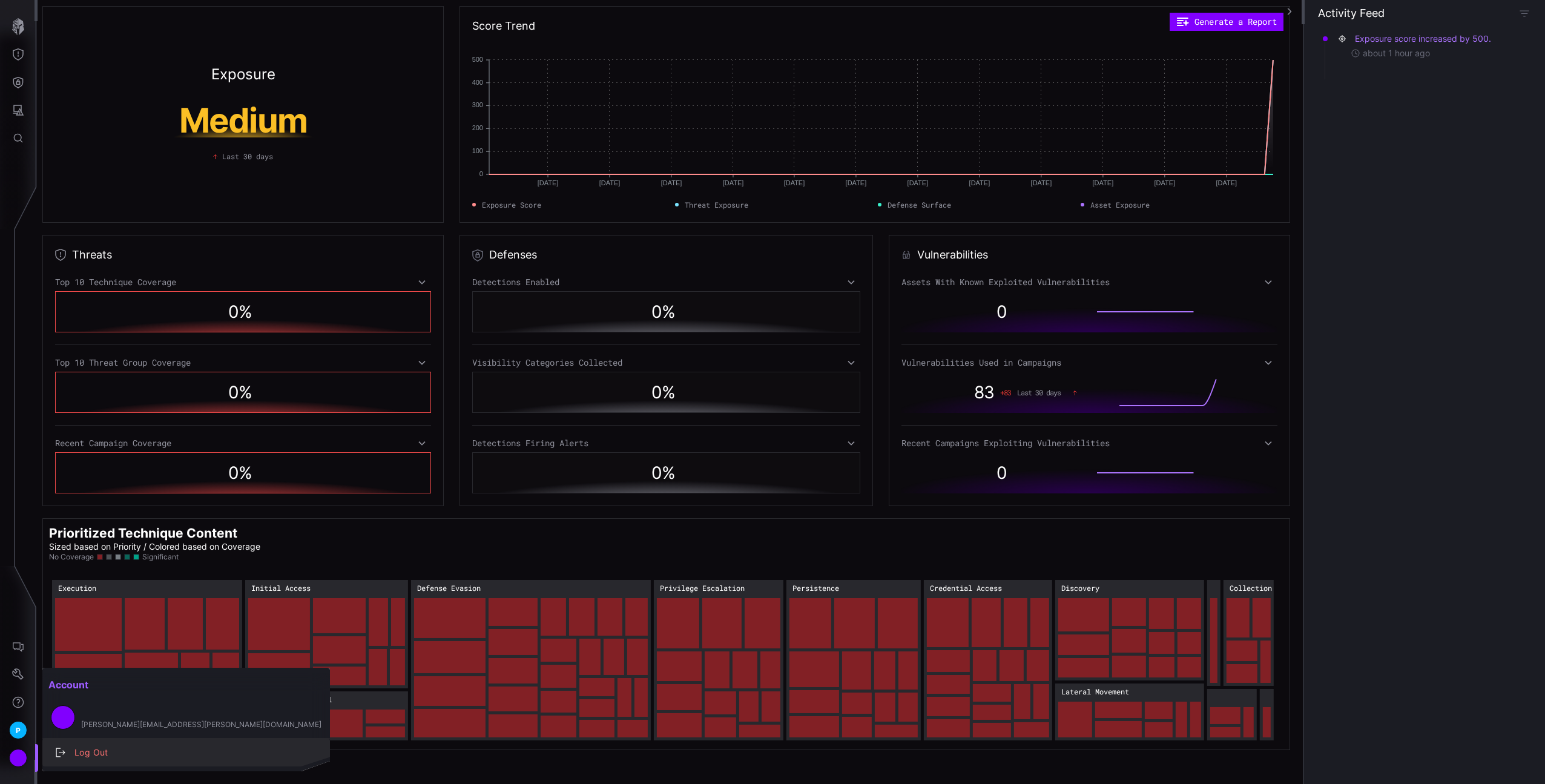
click at [93, 752] on div "Log Out" at bounding box center [192, 752] width 248 height 15
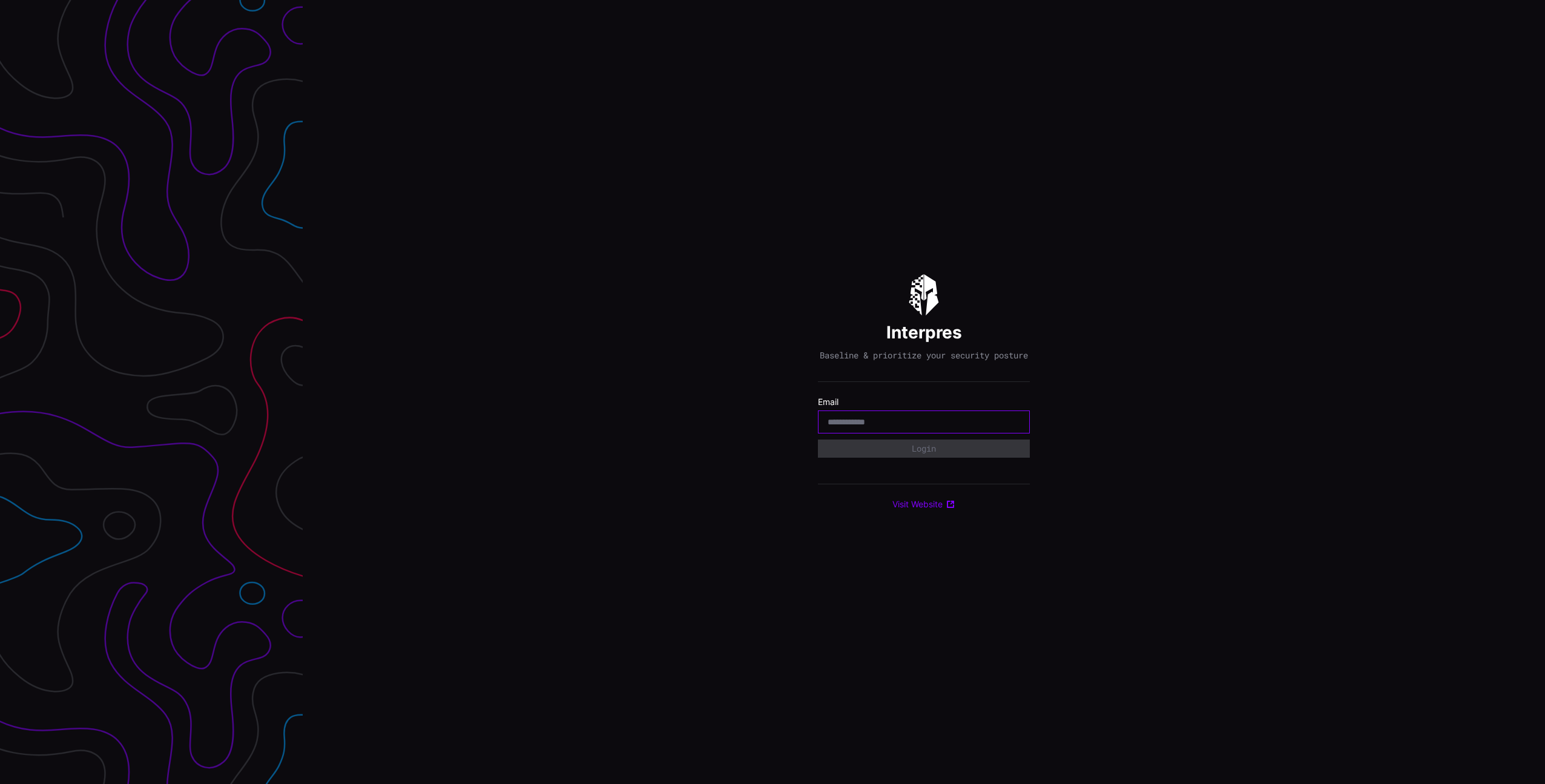
click at [909, 427] on input "email" at bounding box center [923, 422] width 192 height 11
paste input "**********"
type input "**********"
click at [1029, 455] on form "**********" at bounding box center [924, 427] width 212 height 61
